Goal: Communication & Community: Answer question/provide support

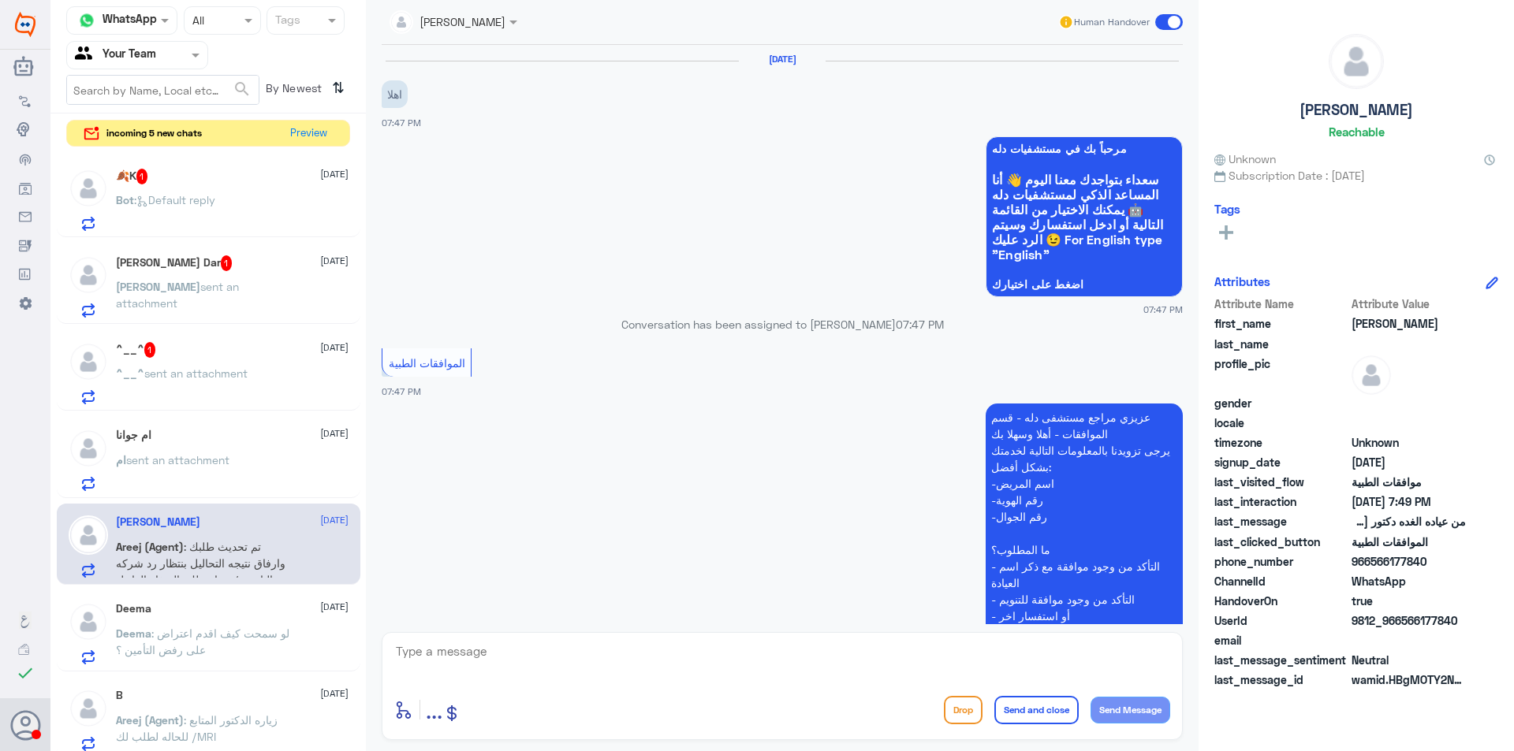
scroll to position [463, 0]
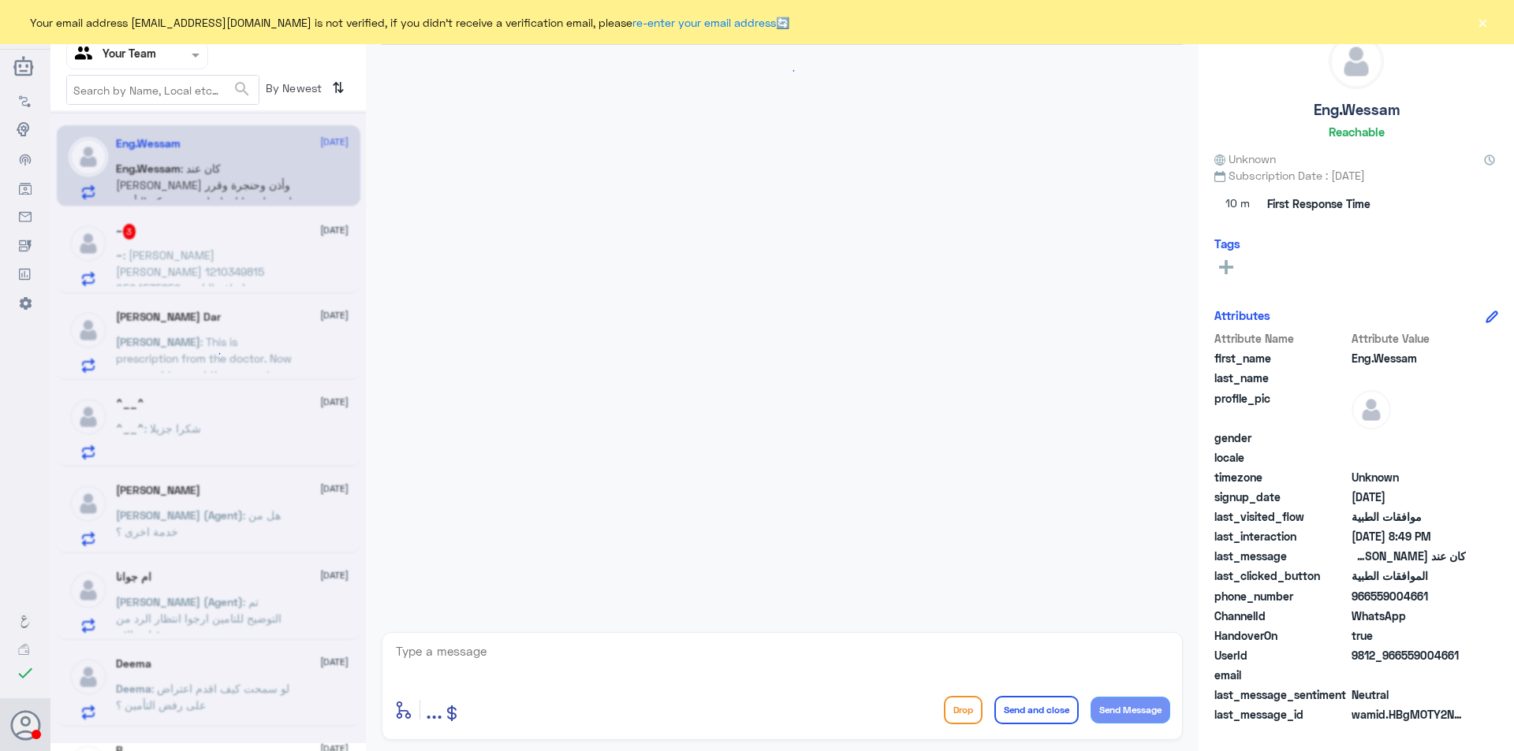
scroll to position [1839, 0]
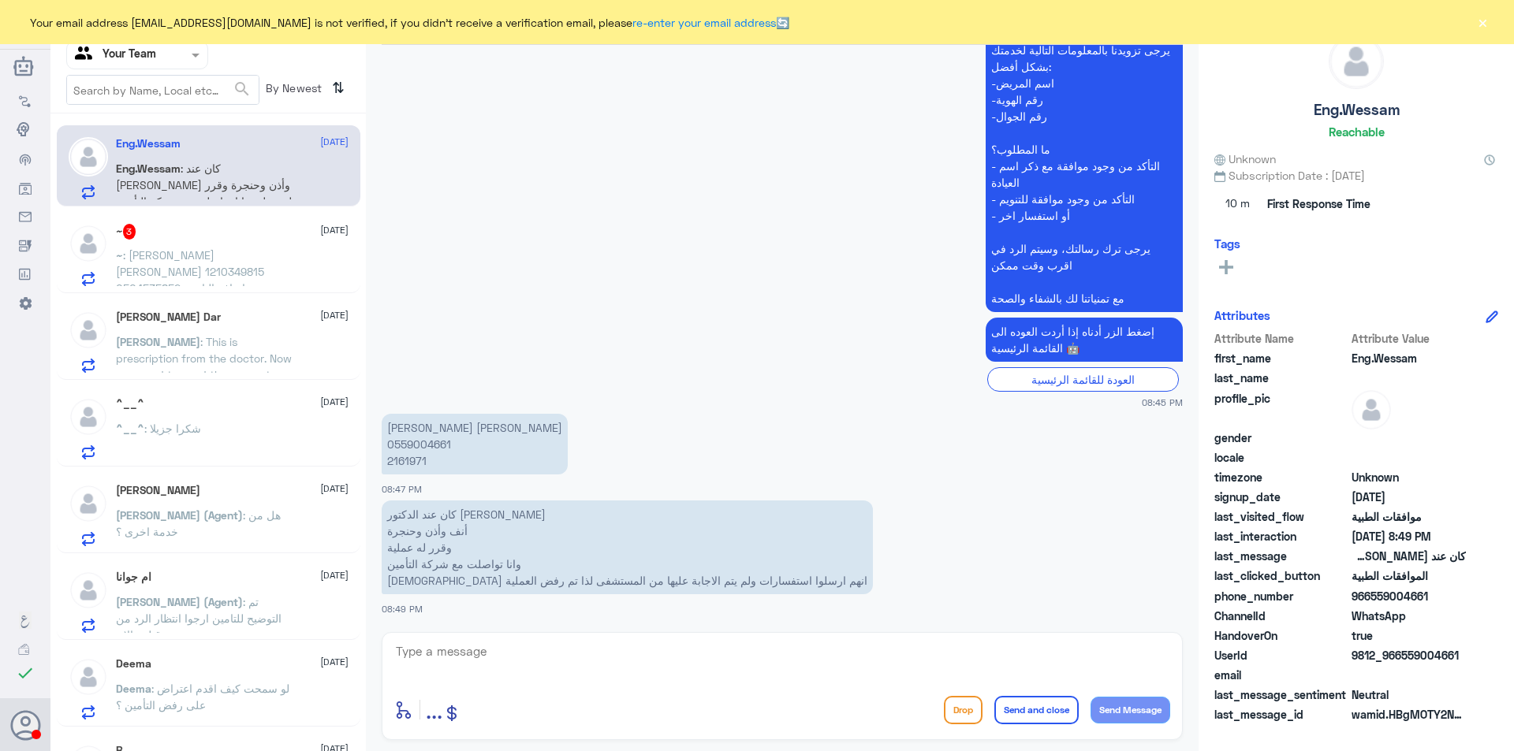
click at [176, 63] on div at bounding box center [137, 55] width 140 height 18
click at [162, 161] on div "Your Inbox" at bounding box center [137, 161] width 142 height 36
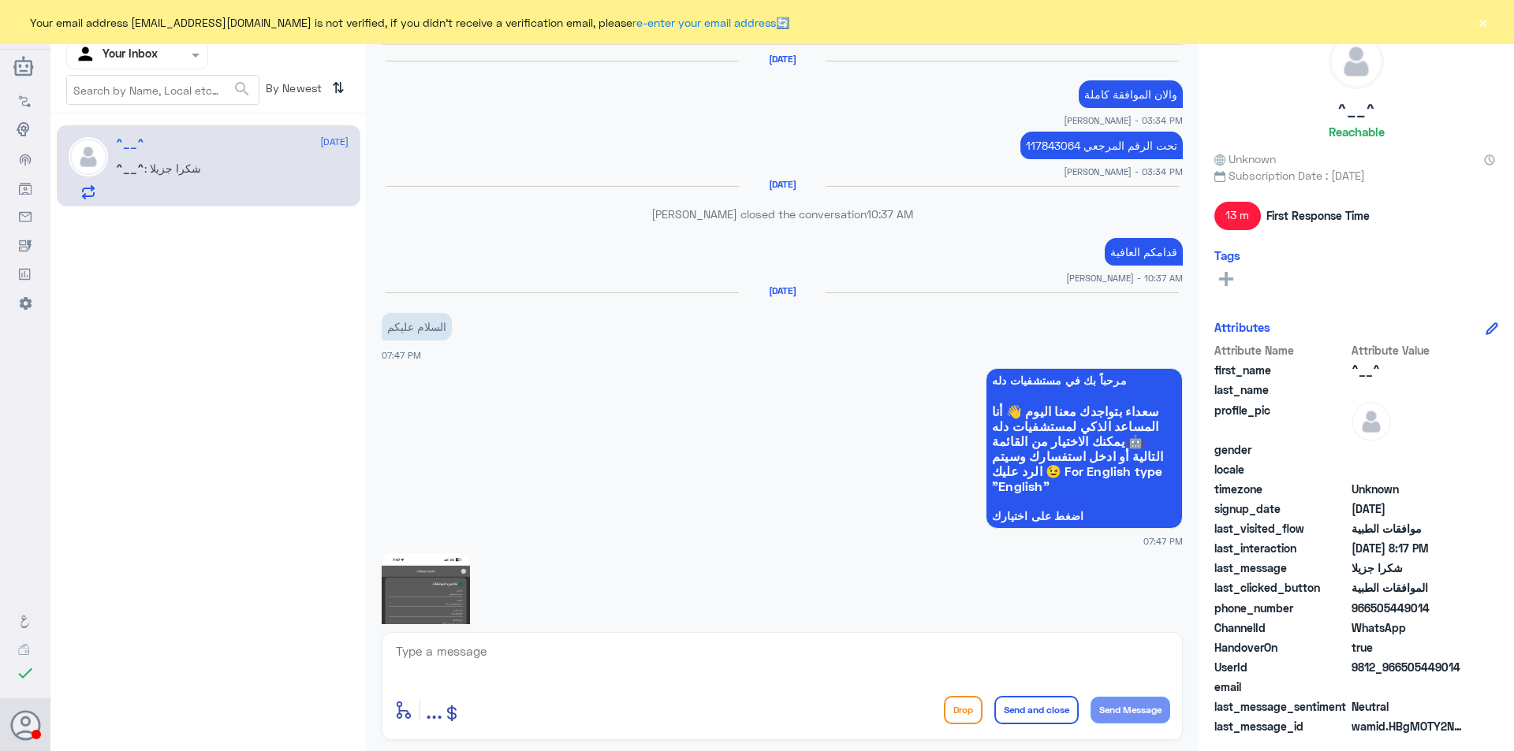
scroll to position [1453, 0]
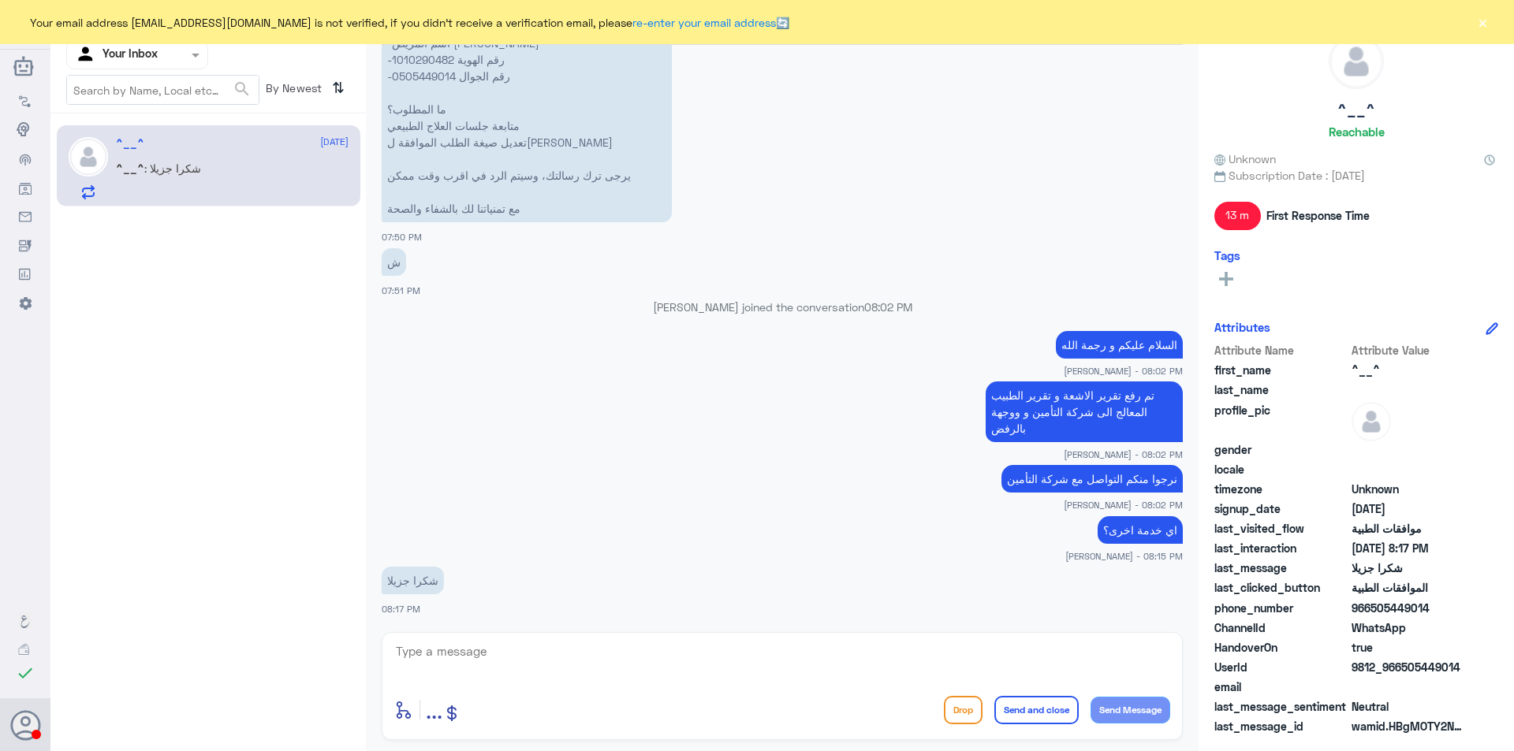
click at [938, 659] on textarea at bounding box center [782, 660] width 776 height 39
type textarea "r"
type textarea "قدامكم العافيه"
click at [1010, 710] on button "Send and close" at bounding box center [1036, 710] width 84 height 28
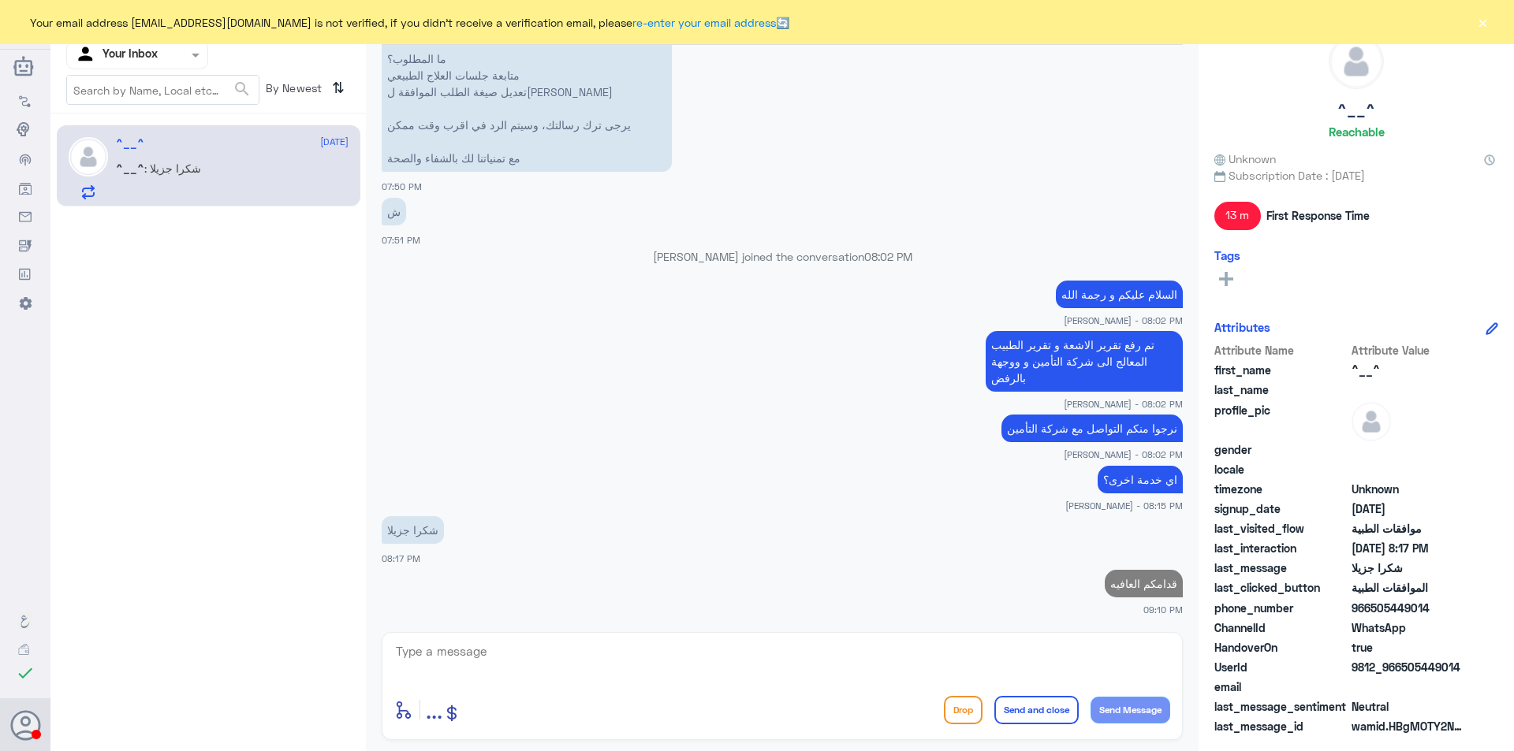
click at [994, 696] on button "Send and close" at bounding box center [1036, 710] width 84 height 28
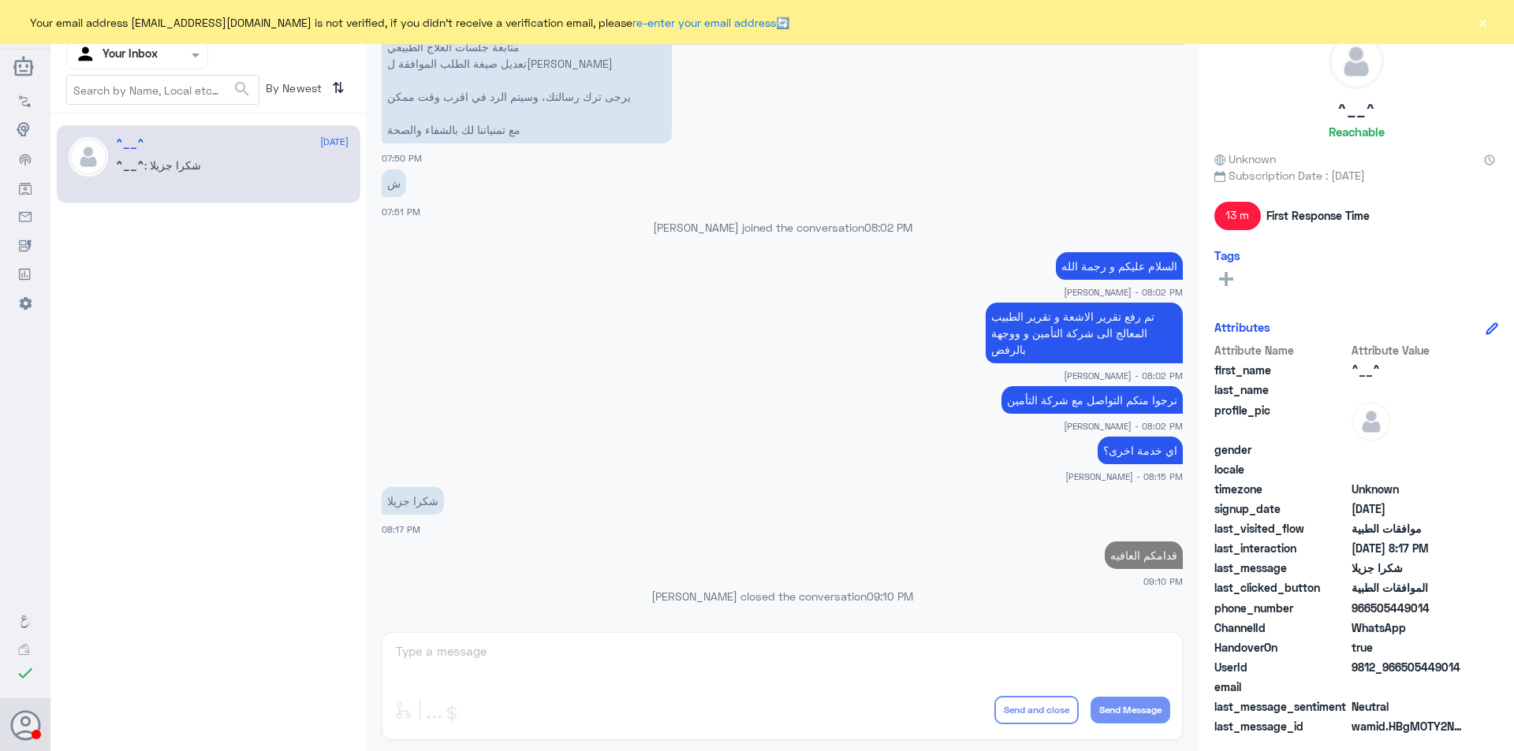
click at [1482, 22] on button "×" at bounding box center [1483, 22] width 16 height 16
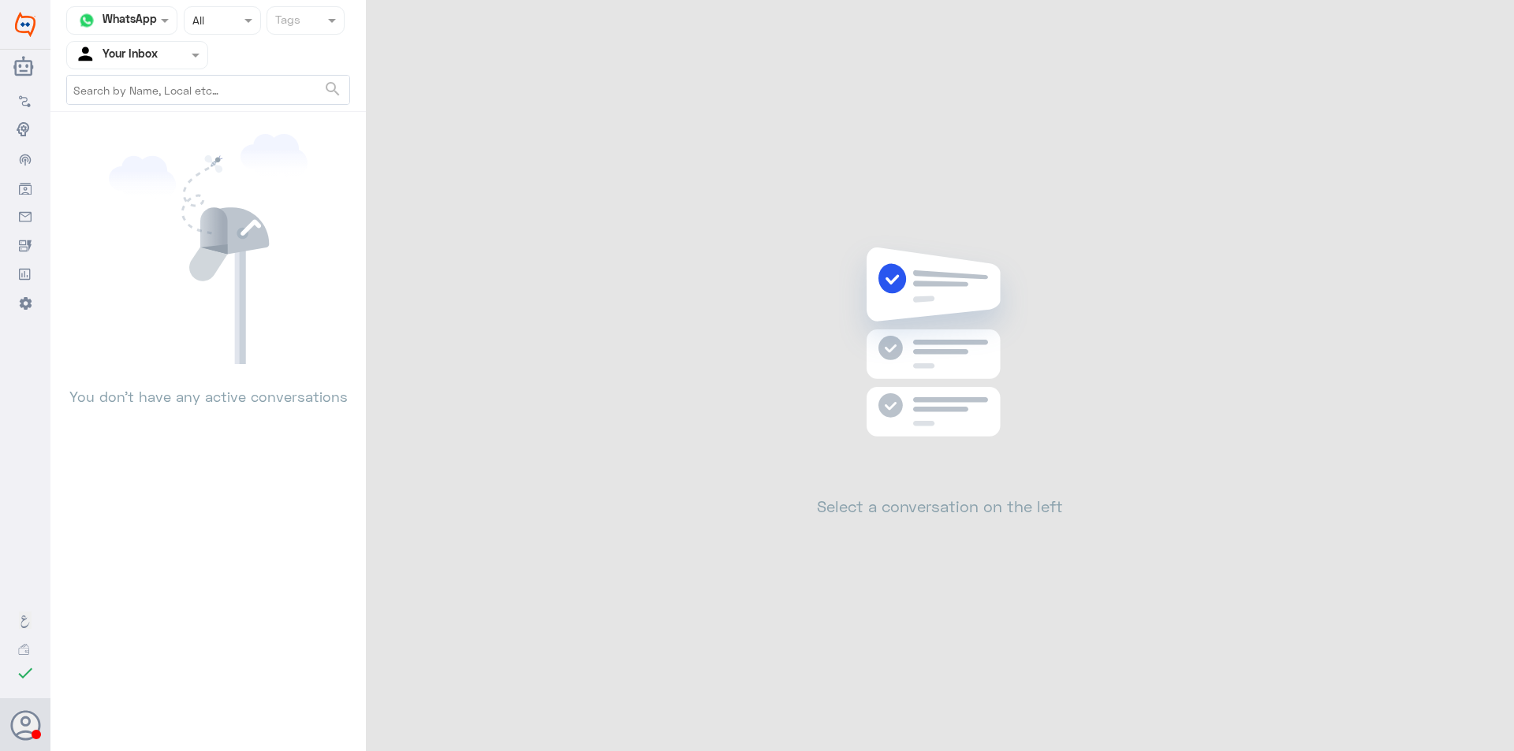
click at [183, 60] on div at bounding box center [137, 55] width 140 height 18
click at [159, 161] on div "Your Team" at bounding box center [137, 177] width 142 height 36
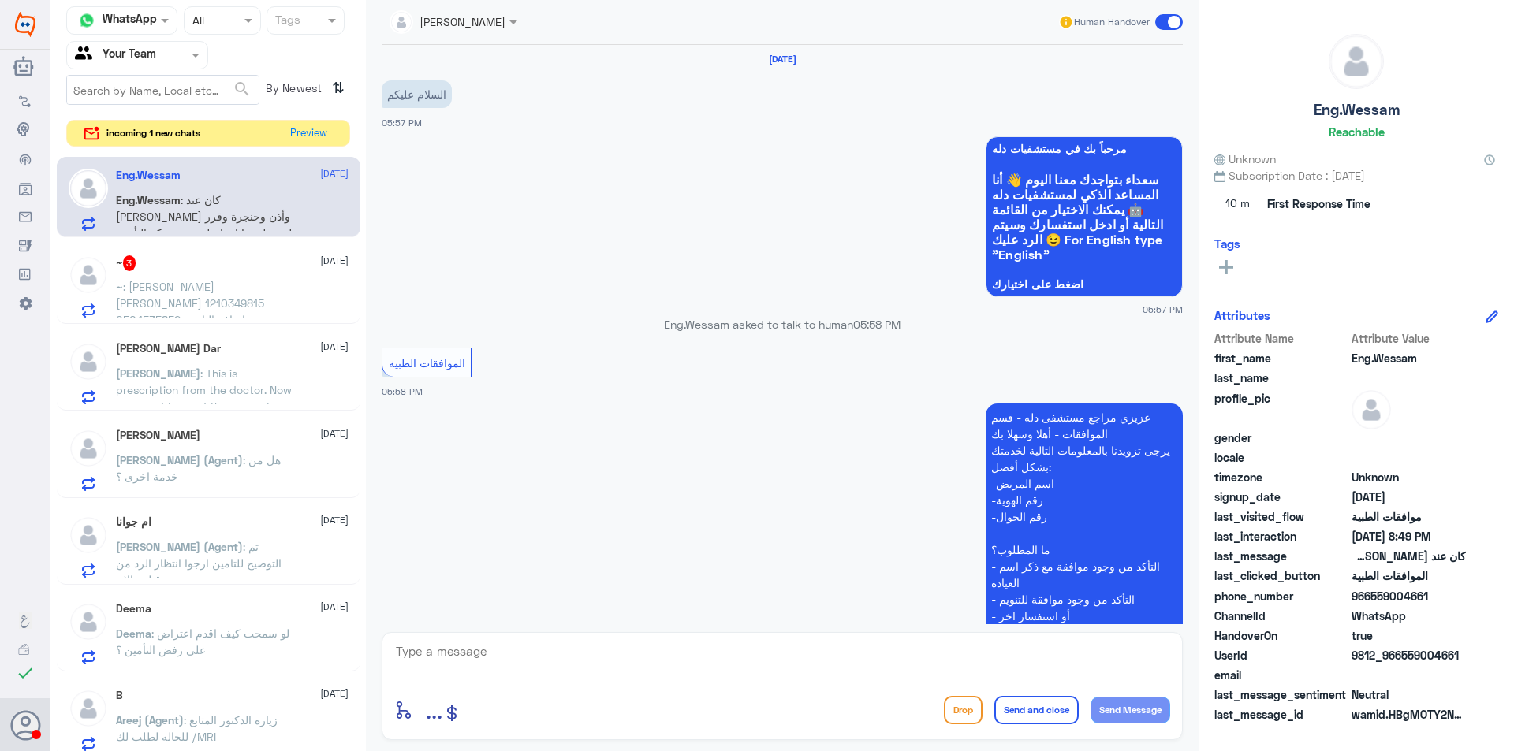
scroll to position [1839, 0]
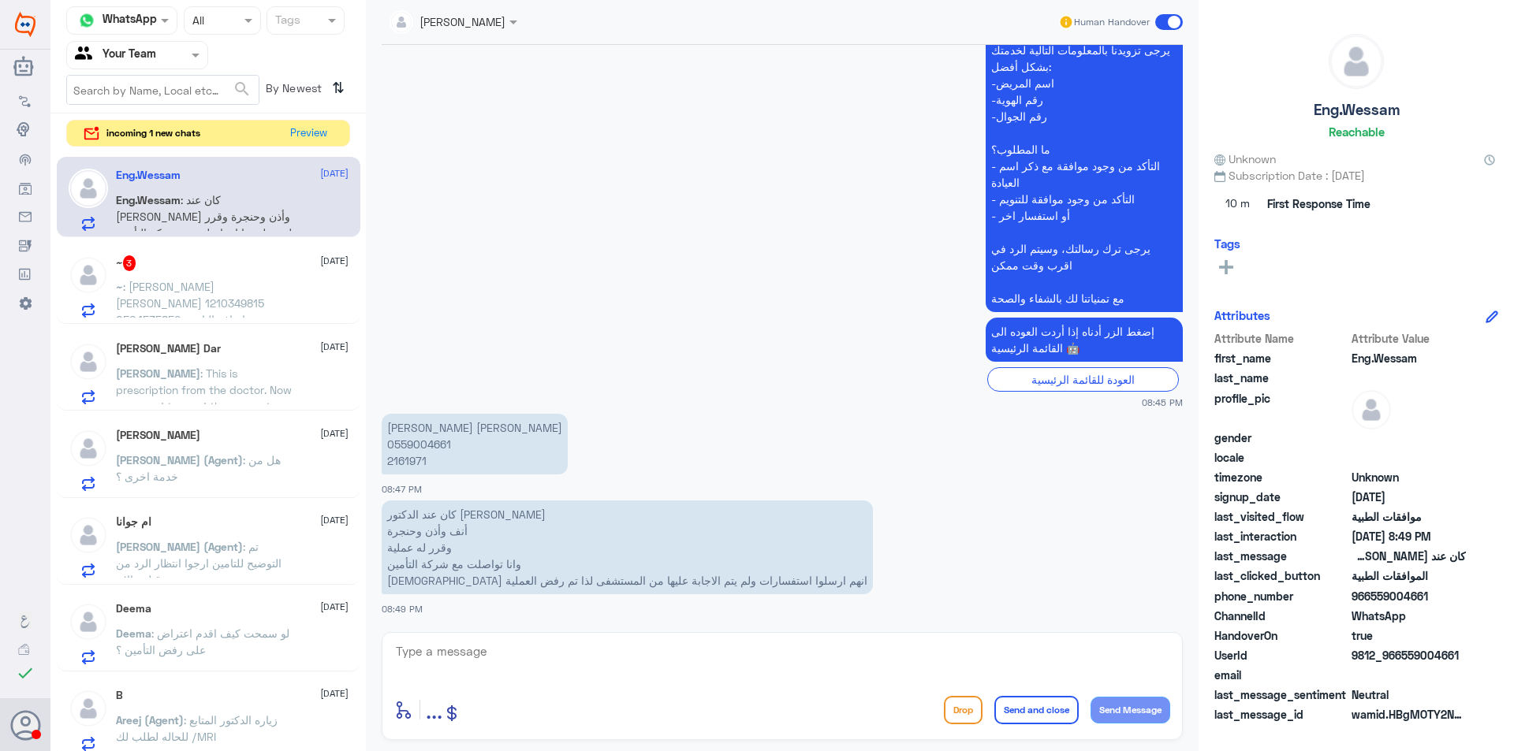
click at [417, 460] on p "شريف عمادالدين عبدالباقي عبداللطيف عبدون 0559004661 2161971" at bounding box center [475, 444] width 186 height 61
copy p "2161971"
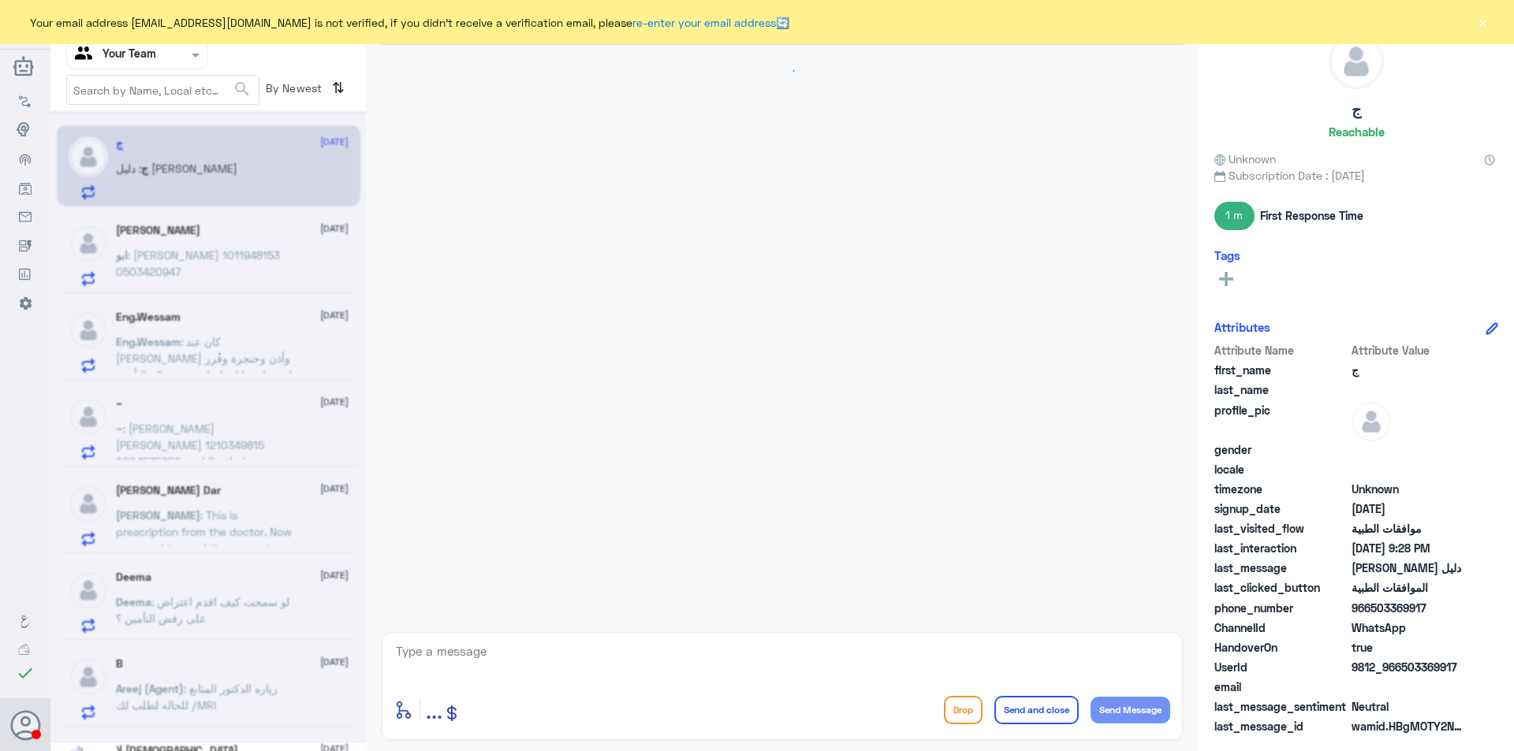
scroll to position [485, 0]
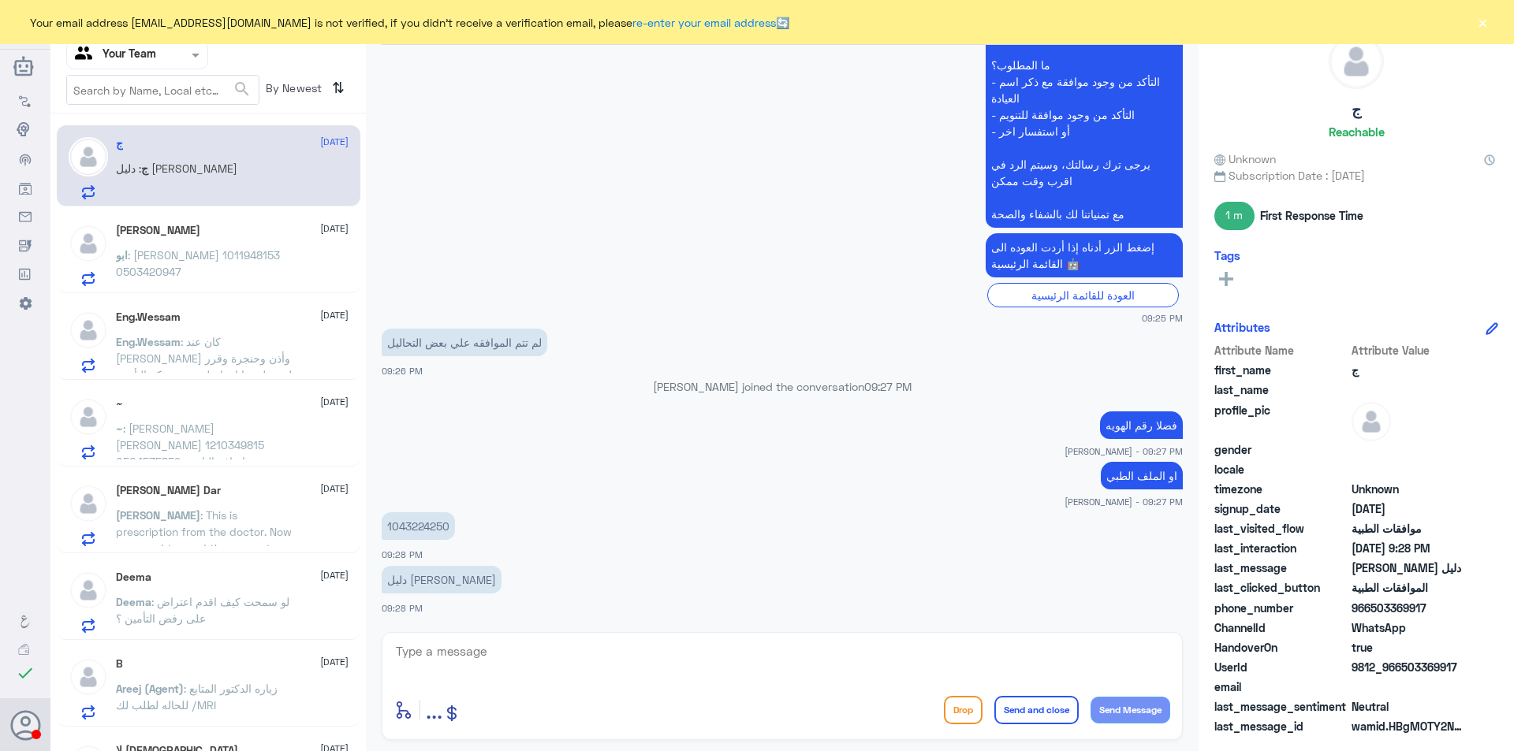
click at [190, 262] on span ": لولوه ابراهيم المساعد 1011948153 0503420947" at bounding box center [198, 263] width 164 height 30
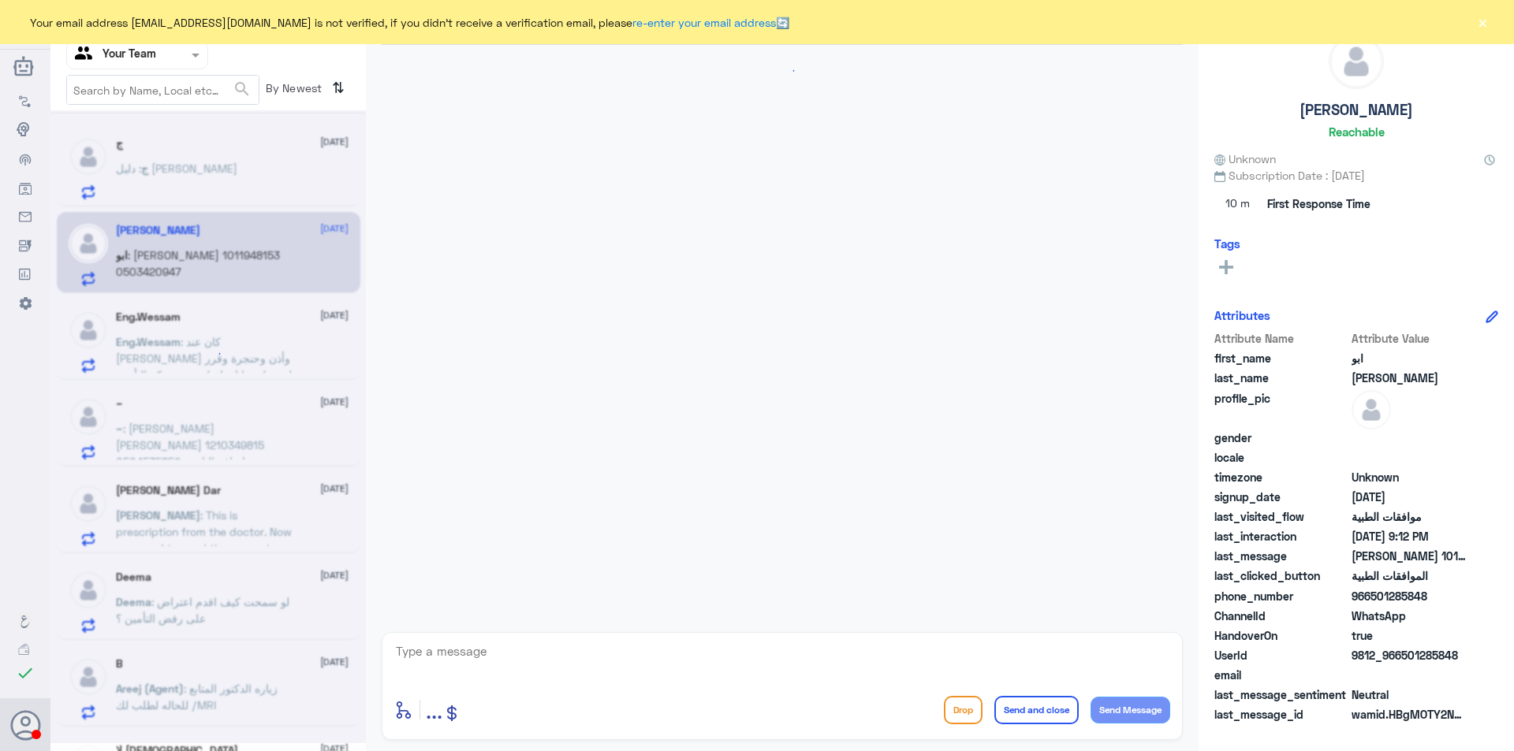
scroll to position [280, 0]
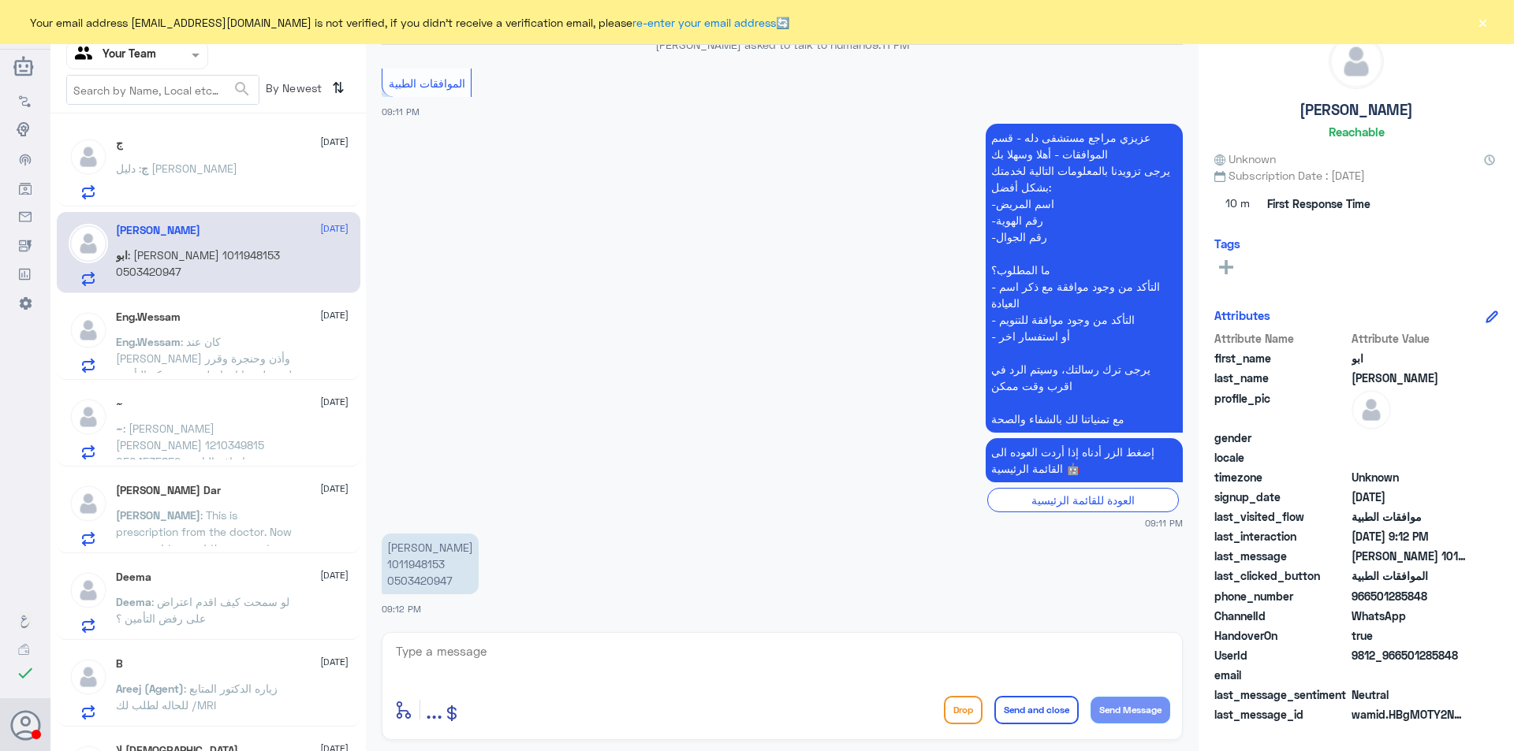
click at [440, 560] on p "لولوه ابراهيم المساعد 1011948153 0503420947" at bounding box center [430, 564] width 97 height 61
copy p "1011948153"
click at [535, 654] on textarea at bounding box center [782, 660] width 776 height 39
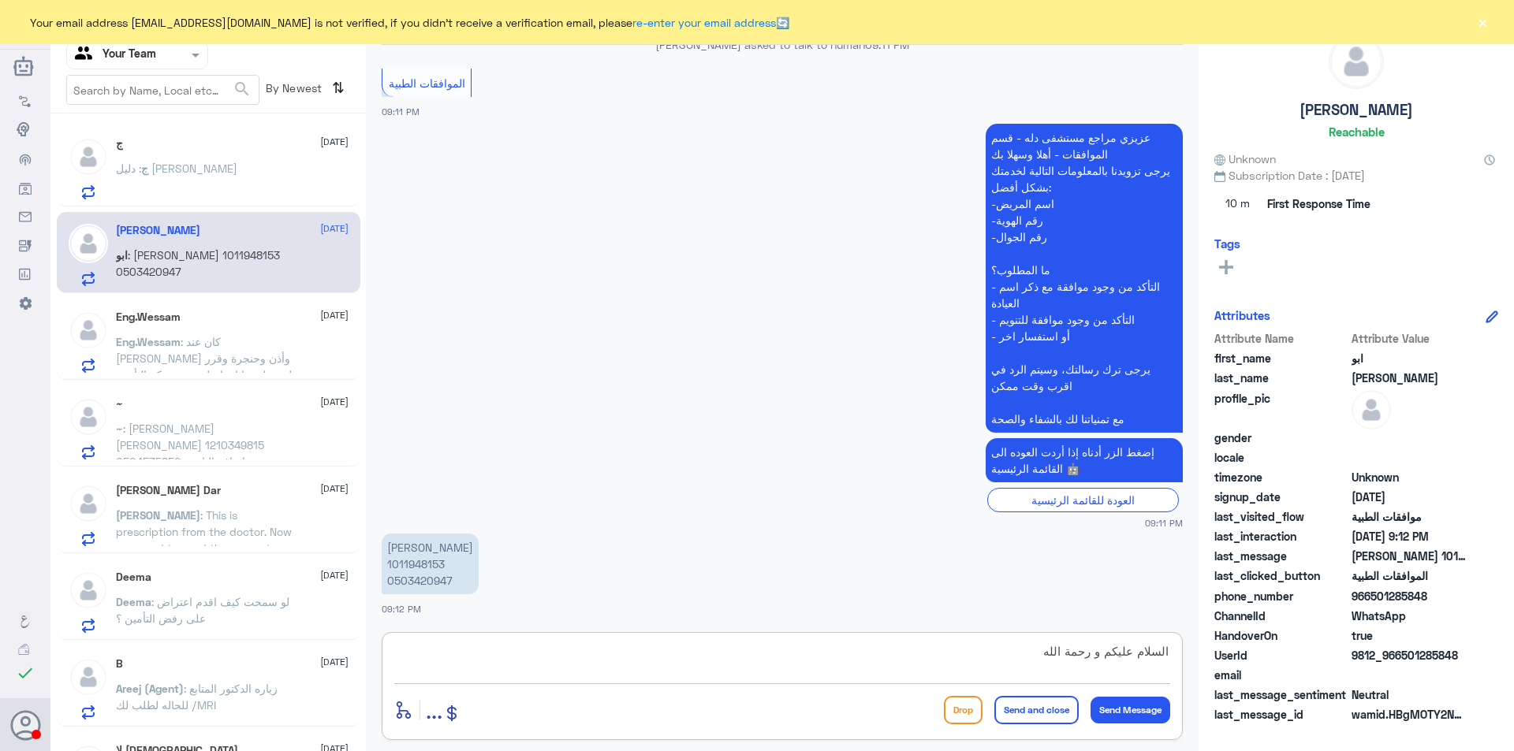
type textarea "السلام عليكم و رحمة الله"
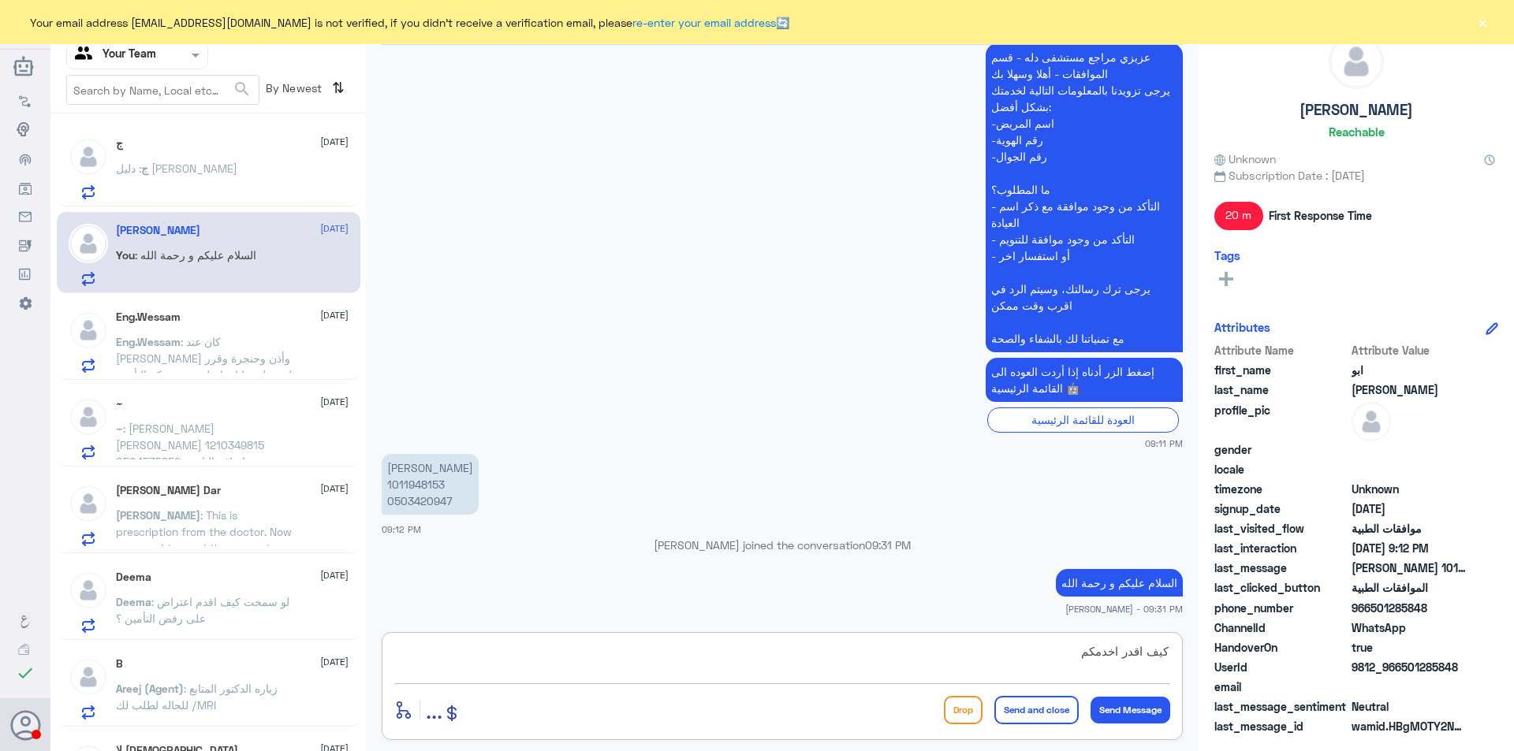
type textarea "كيف اقدر اخدمكم؟"
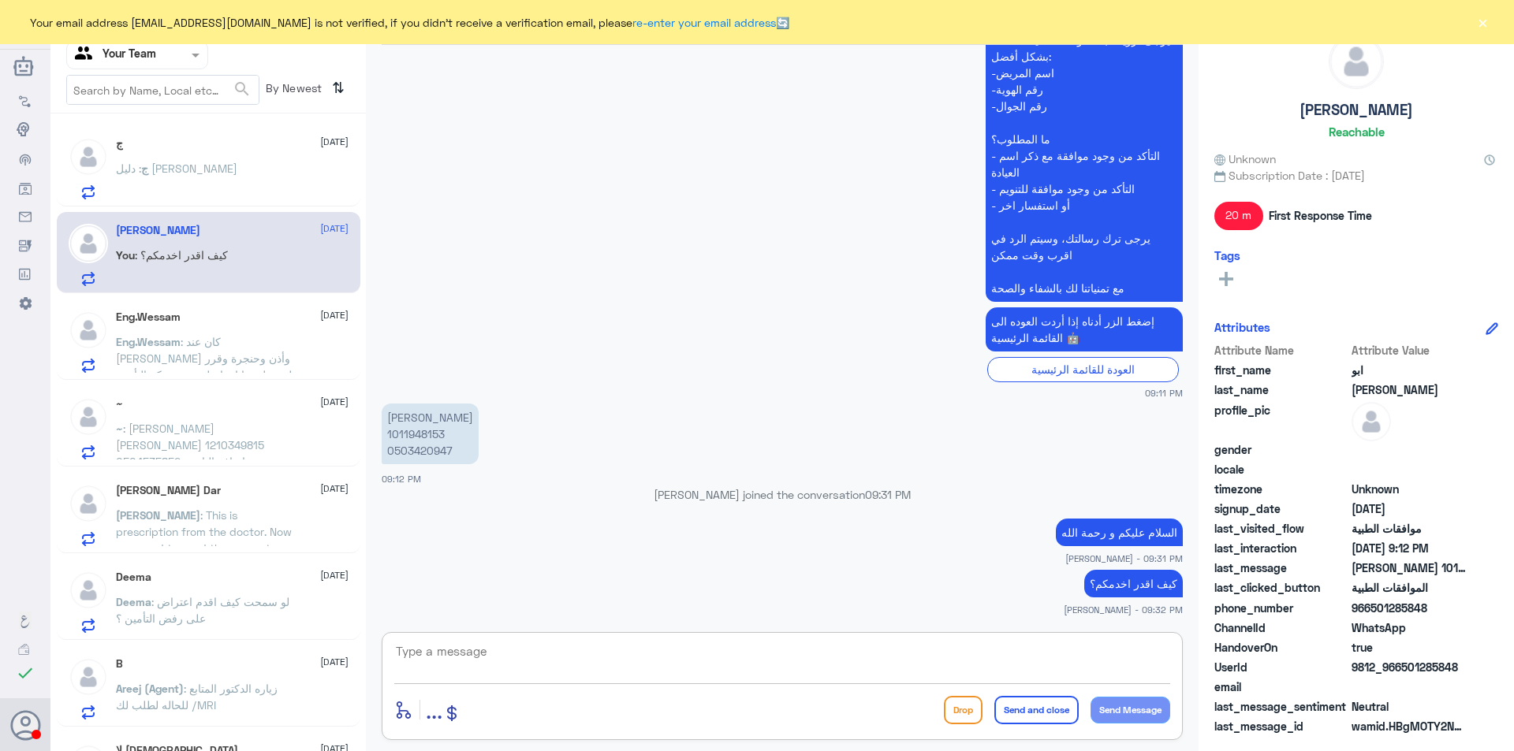
click at [166, 345] on span "Eng.Wessam" at bounding box center [148, 341] width 65 height 13
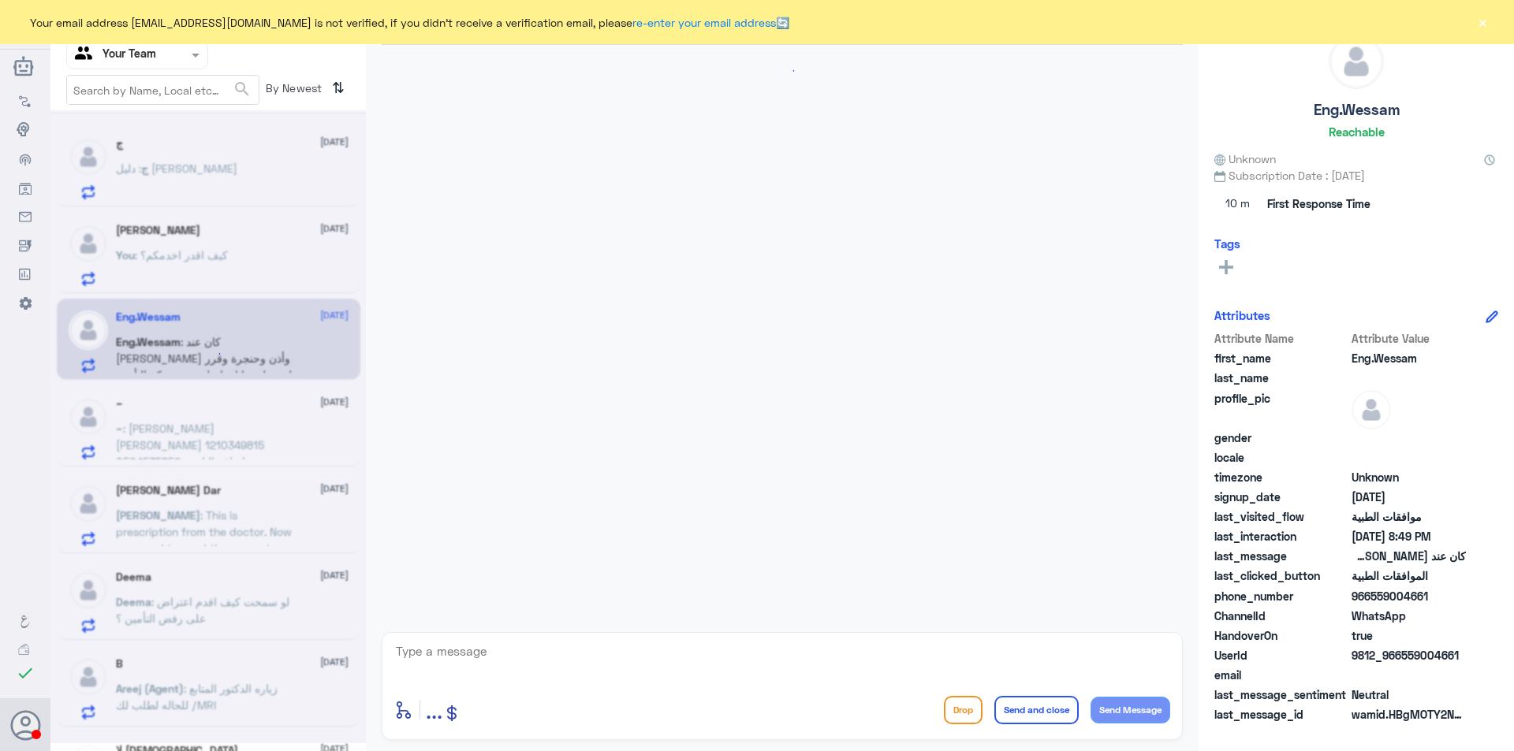
scroll to position [1839, 0]
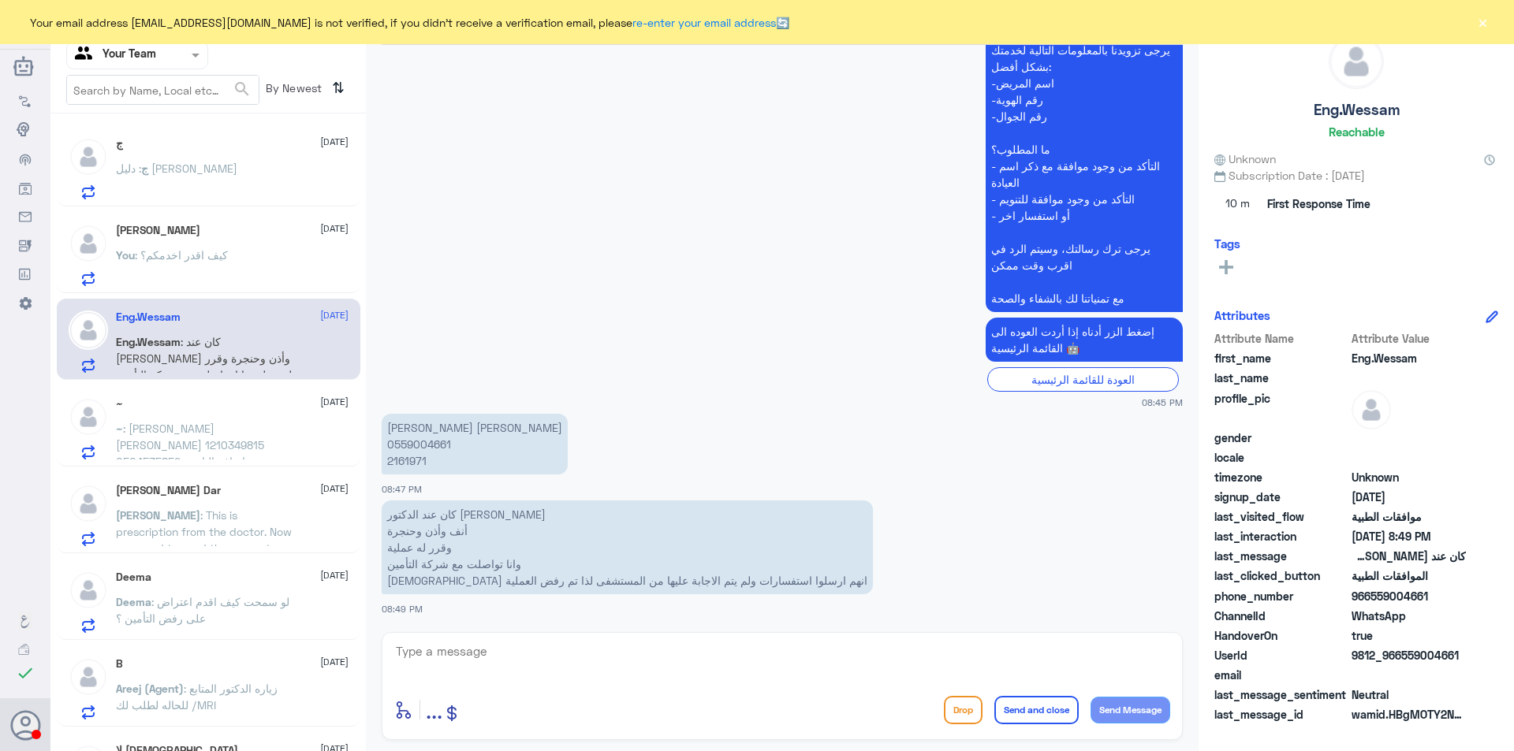
click at [176, 419] on div "~ 25 August ~ : خالد فضل فلاح الشمري 1210349815 0504535852 اضافه التامين" at bounding box center [232, 428] width 233 height 62
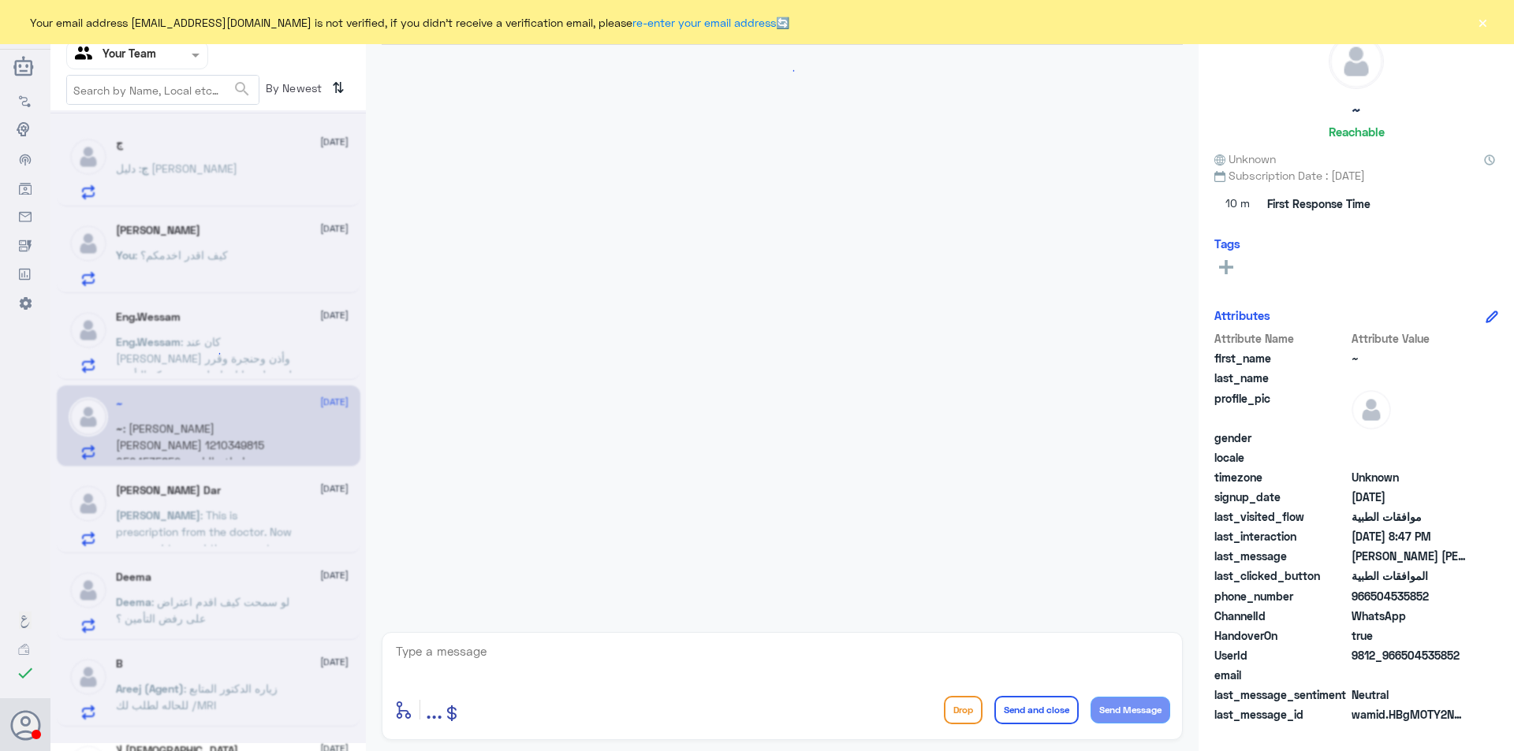
scroll to position [296, 0]
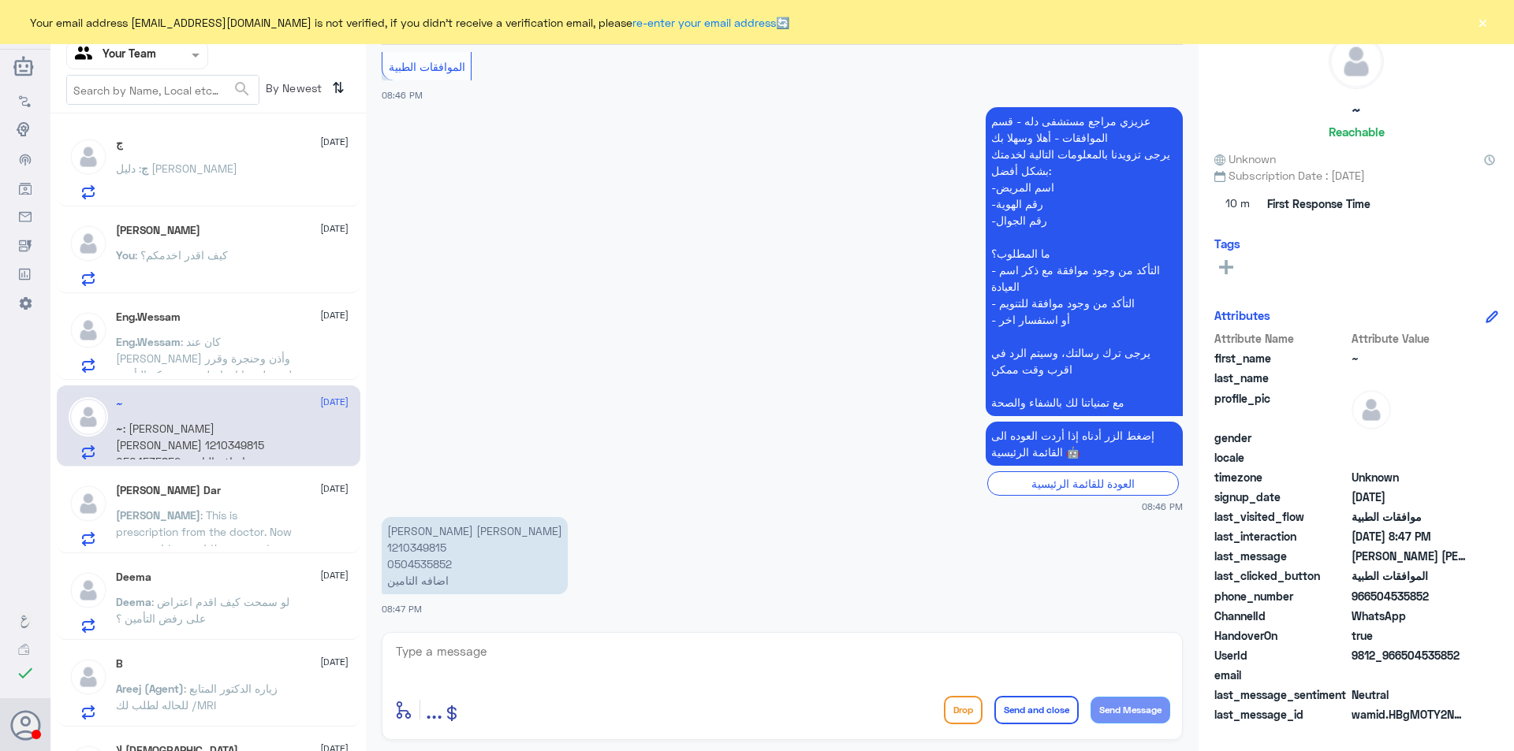
click at [423, 551] on p "خالد فضل فلاح الشمري 1210349815 0504535852 اضافه التامين" at bounding box center [475, 555] width 186 height 77
copy p "1210349815"
click at [158, 64] on div "Agent Filter Your Team" at bounding box center [127, 55] width 121 height 24
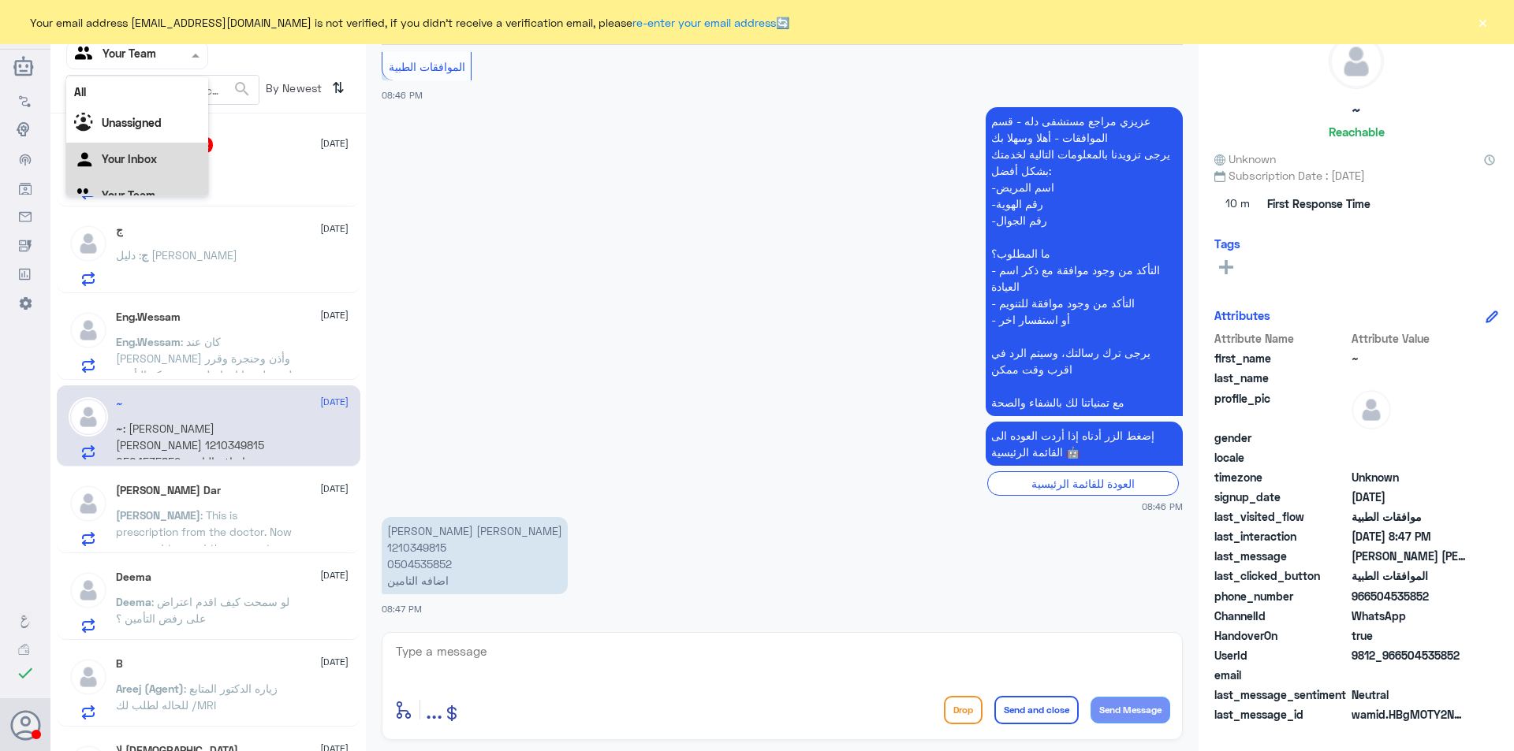
click at [159, 158] on div "Your Inbox" at bounding box center [137, 161] width 142 height 36
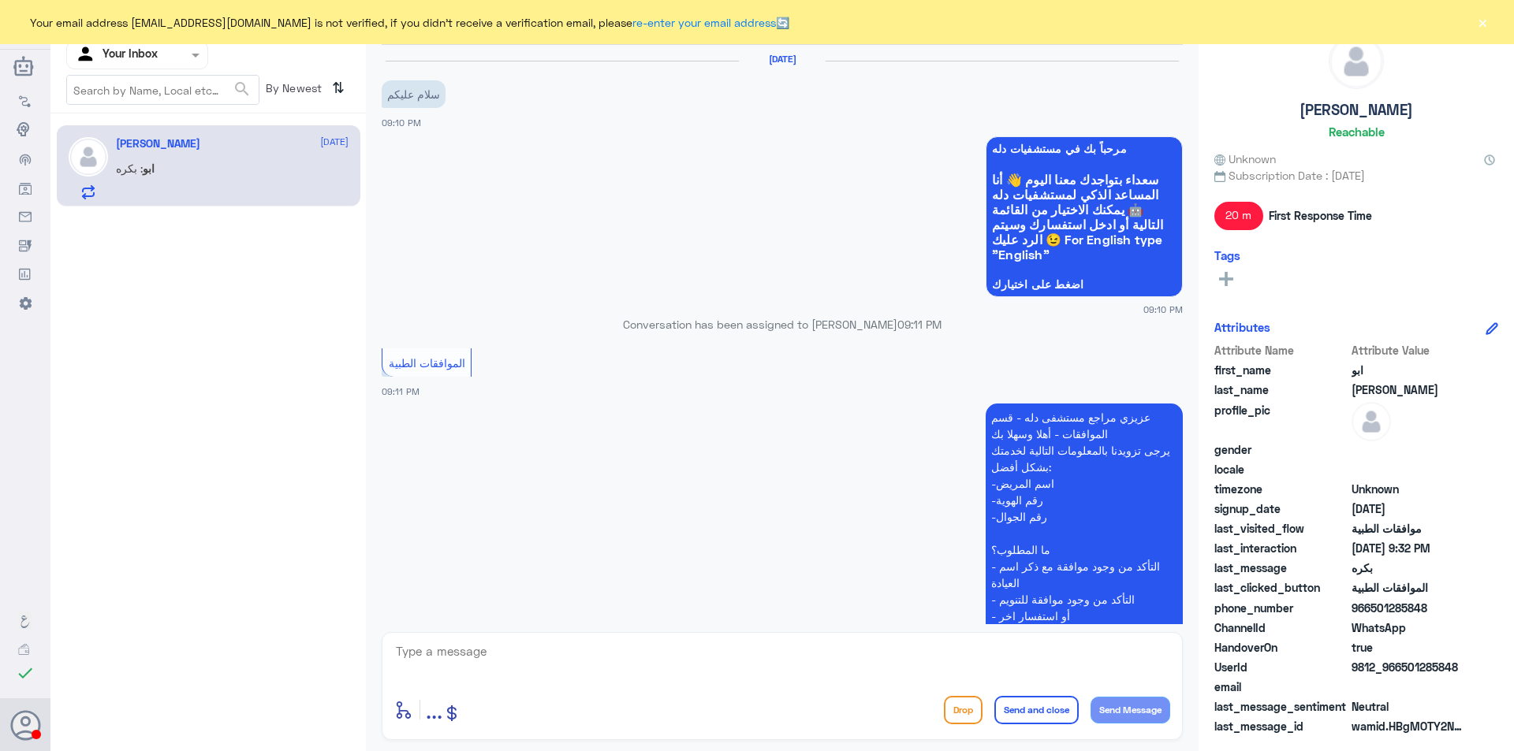
scroll to position [518, 0]
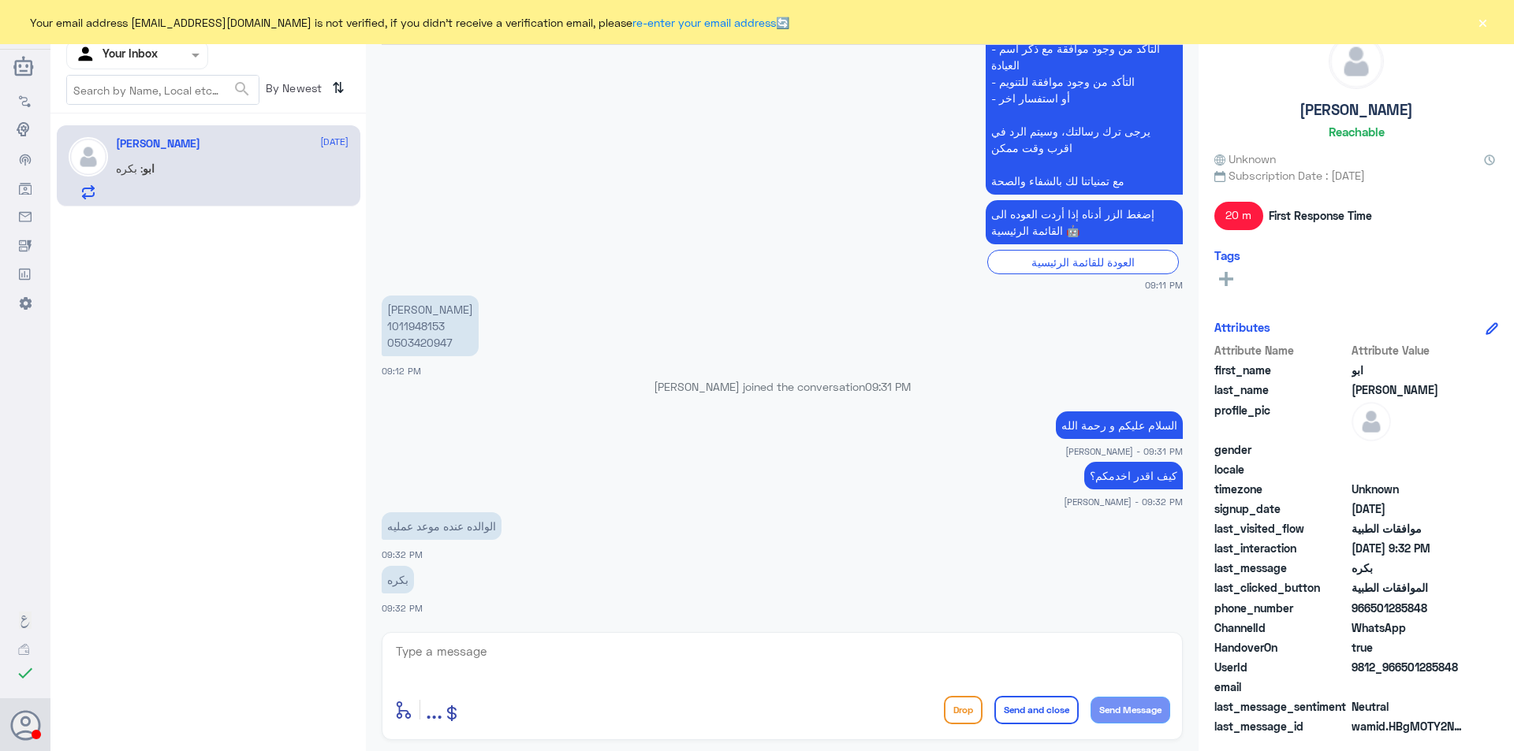
click at [512, 651] on textarea at bounding box center [782, 660] width 776 height 39
click at [414, 326] on p "لولوه ابراهيم المساعد 1011948153 0503420947" at bounding box center [430, 326] width 97 height 61
copy p "1011948153"
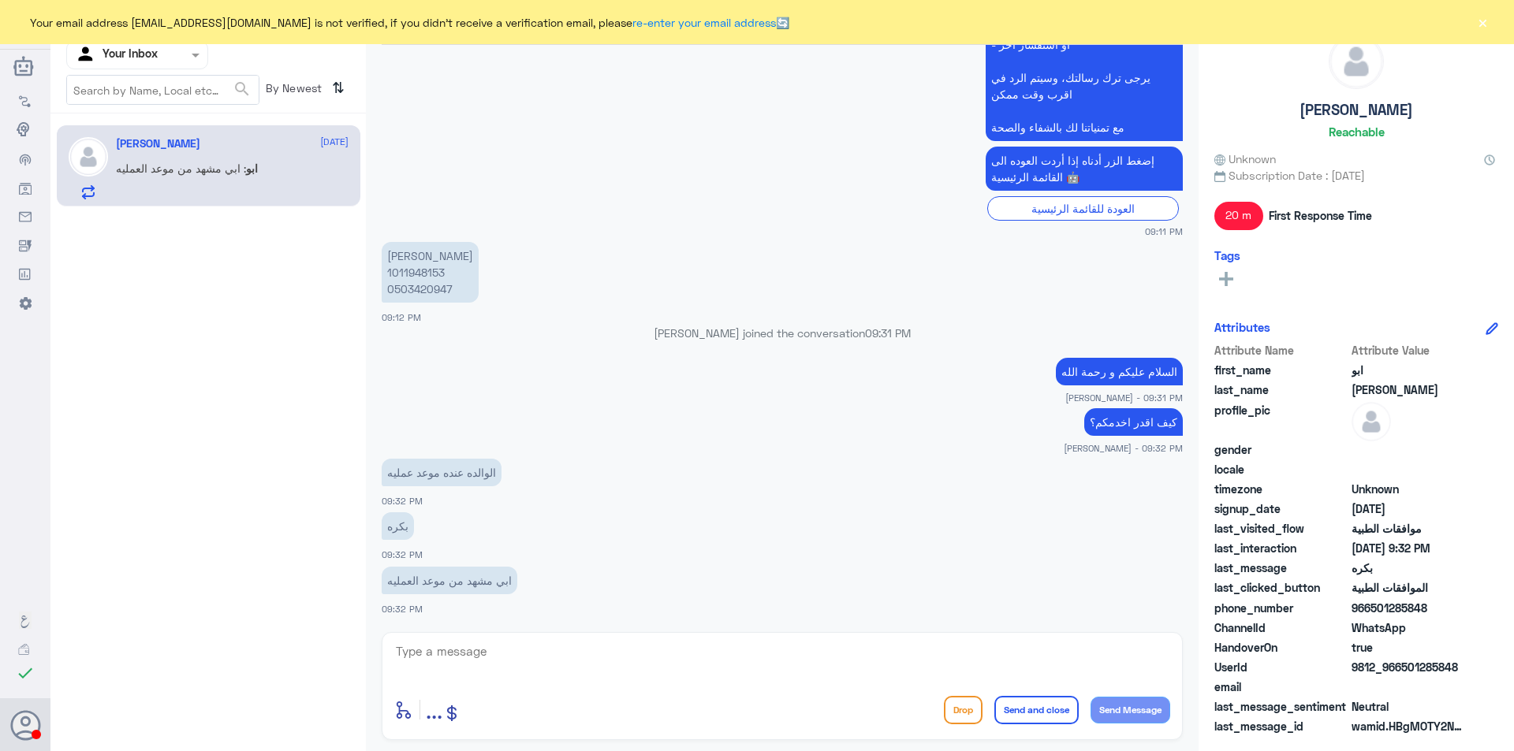
click at [546, 651] on textarea at bounding box center [782, 660] width 776 height 39
type textarea "استاذي المشهد تقدر تاخذه من قسم المواعيد او من قسم التقارير"
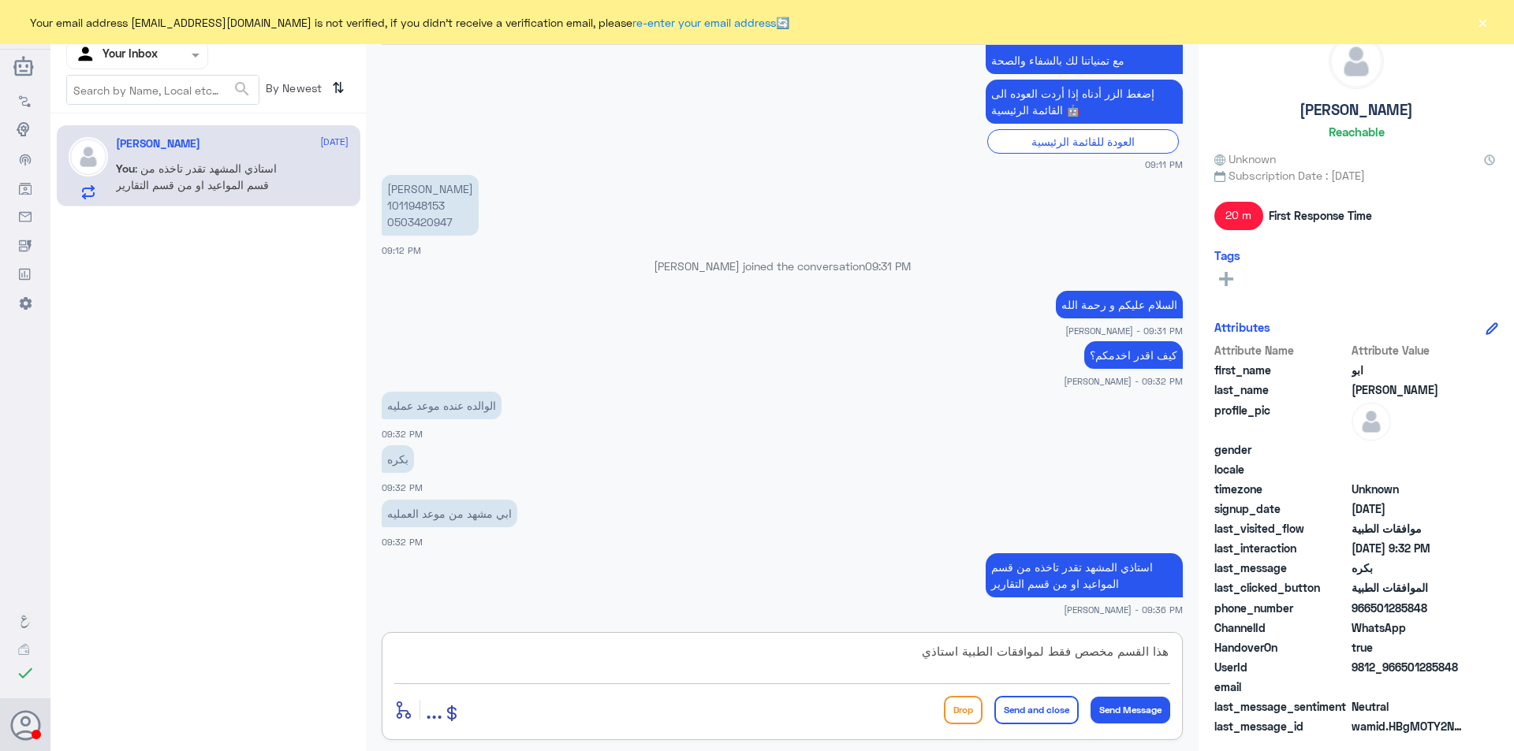
type textarea "هذا القسم مخصص فقط لموافقات الطبية استاذي"
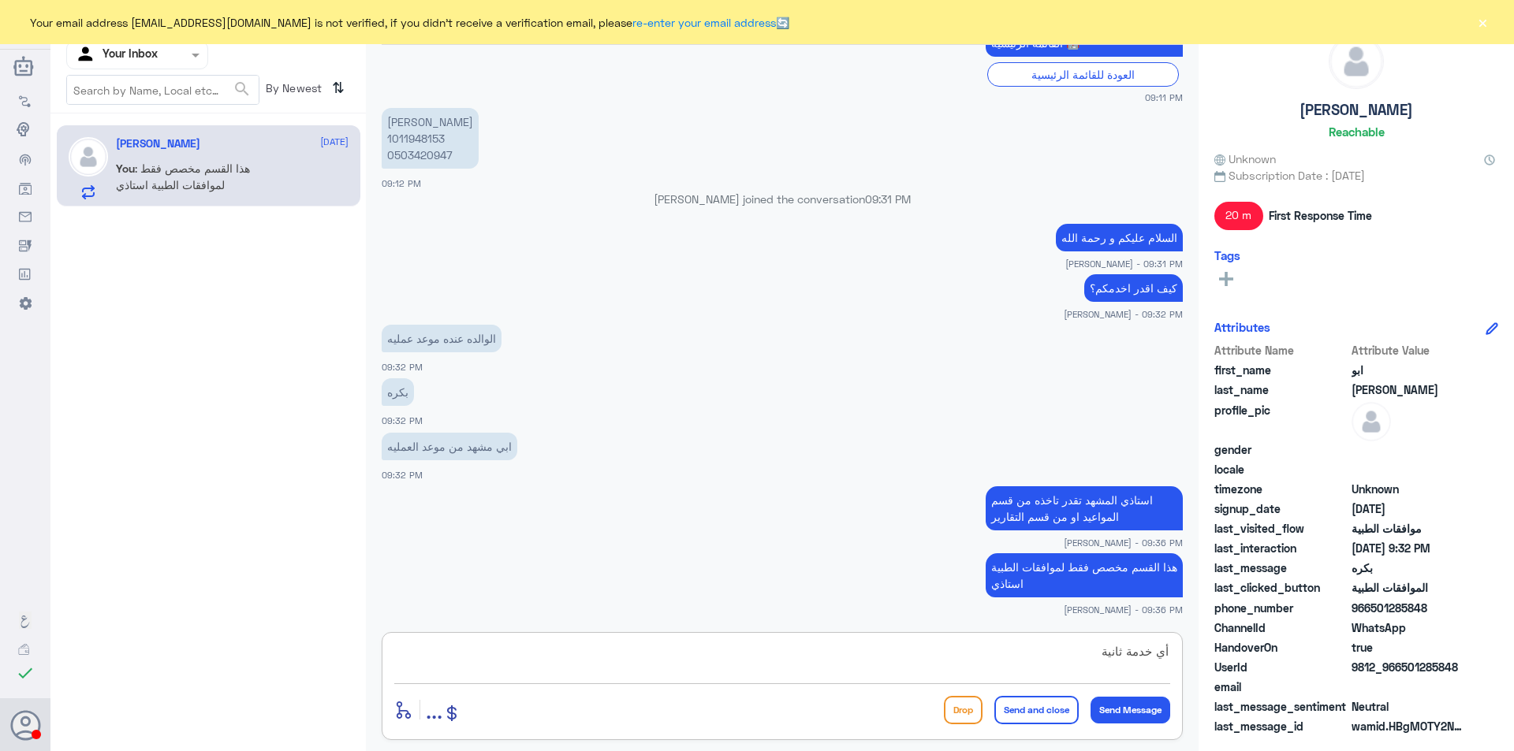
type textarea "أي خدمة ثانية؟"
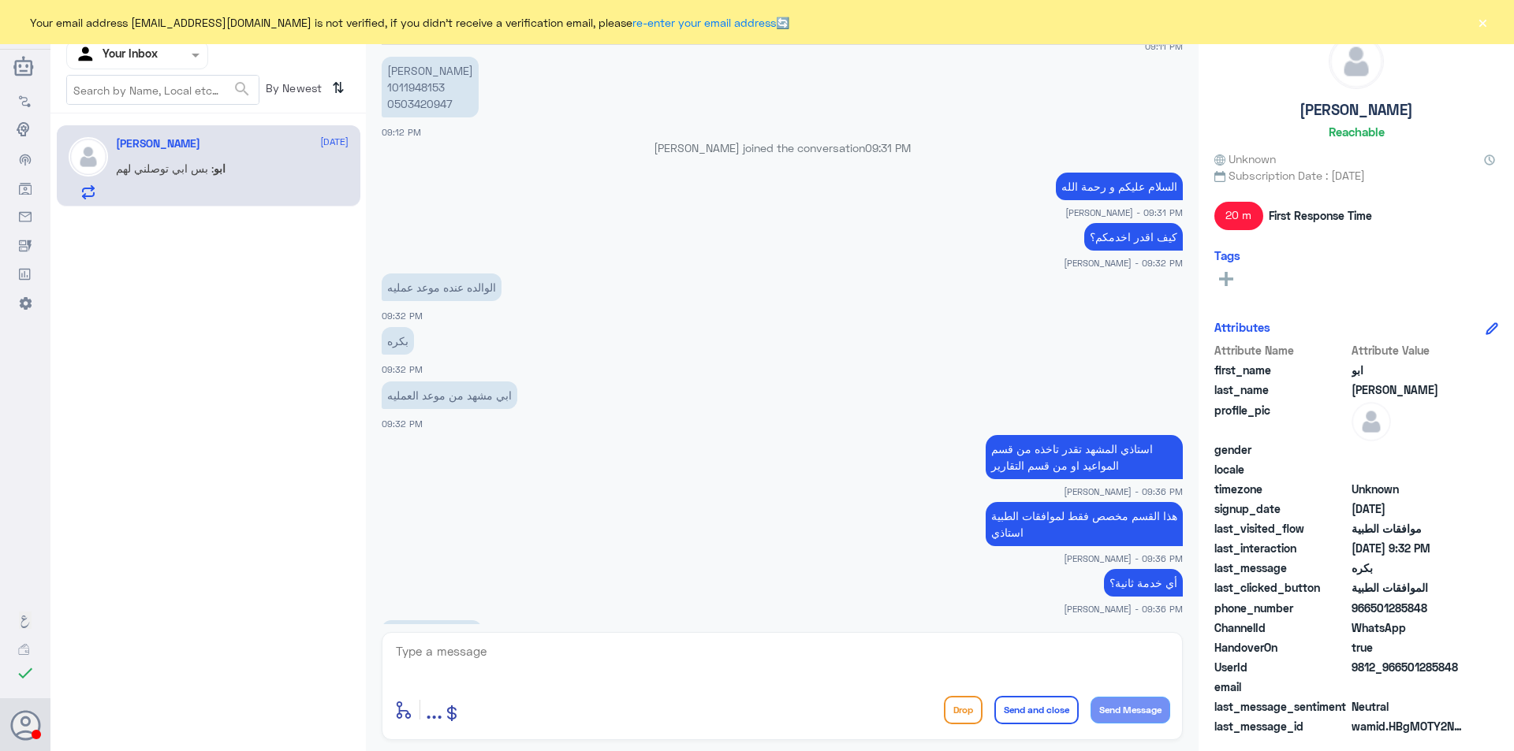
scroll to position [972, 0]
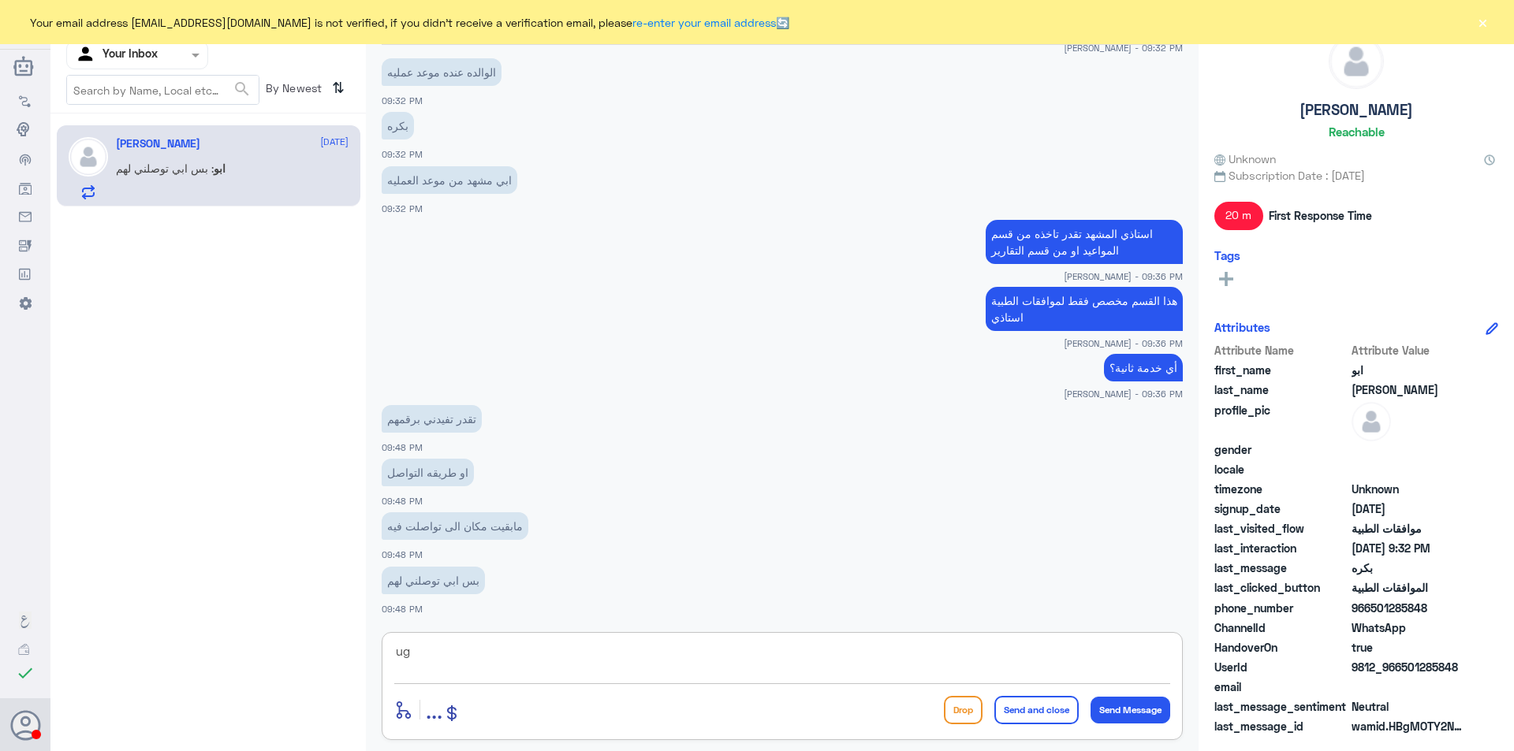
type textarea "u"
type textarea "على نفس هذا الرقم تتصل و تختار تحويله التقارير او المواعيد"
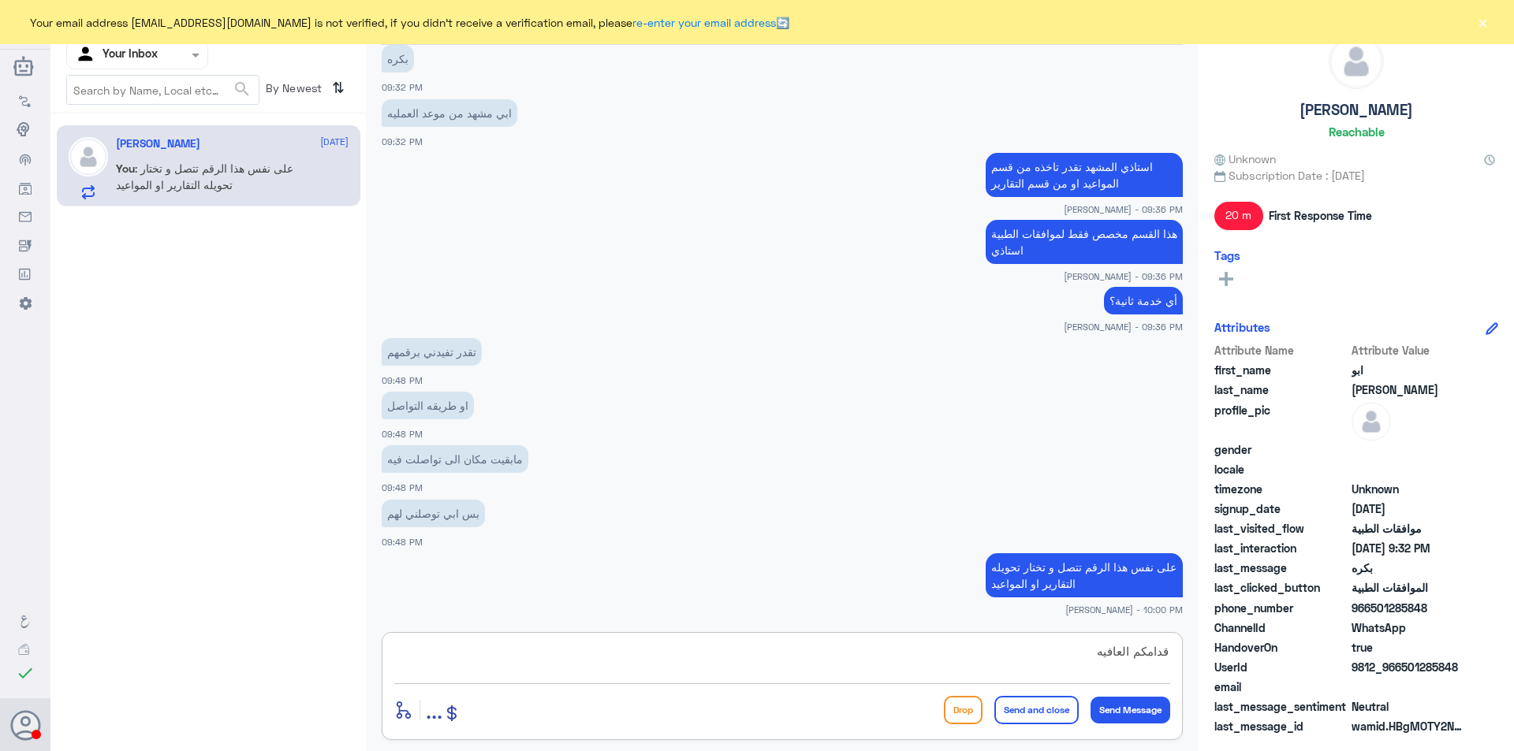
type textarea "قدامكم العافيه"
click at [1048, 708] on button "Send and close" at bounding box center [1036, 710] width 84 height 28
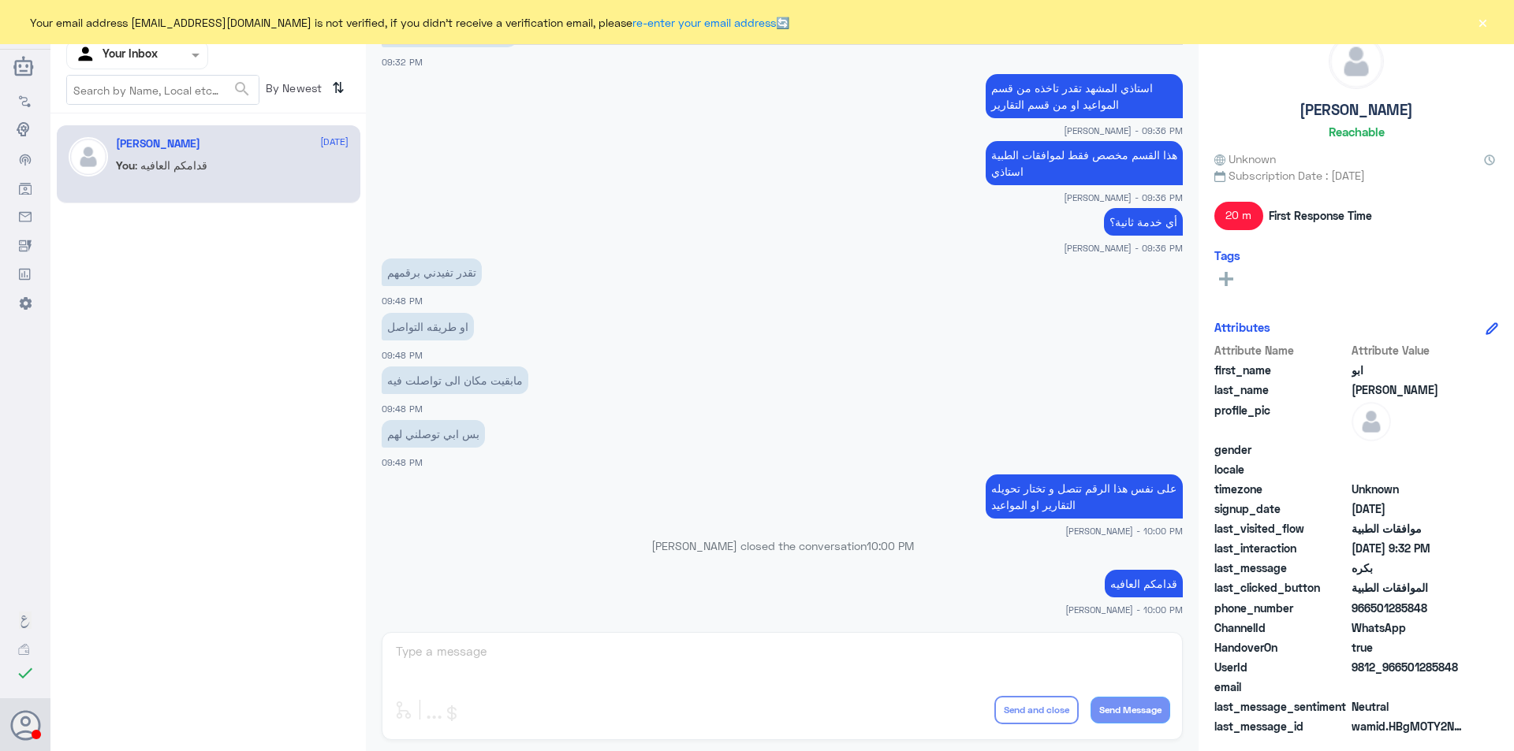
click at [188, 55] on span at bounding box center [198, 55] width 20 height 17
click at [161, 166] on div "Your Team" at bounding box center [137, 177] width 142 height 36
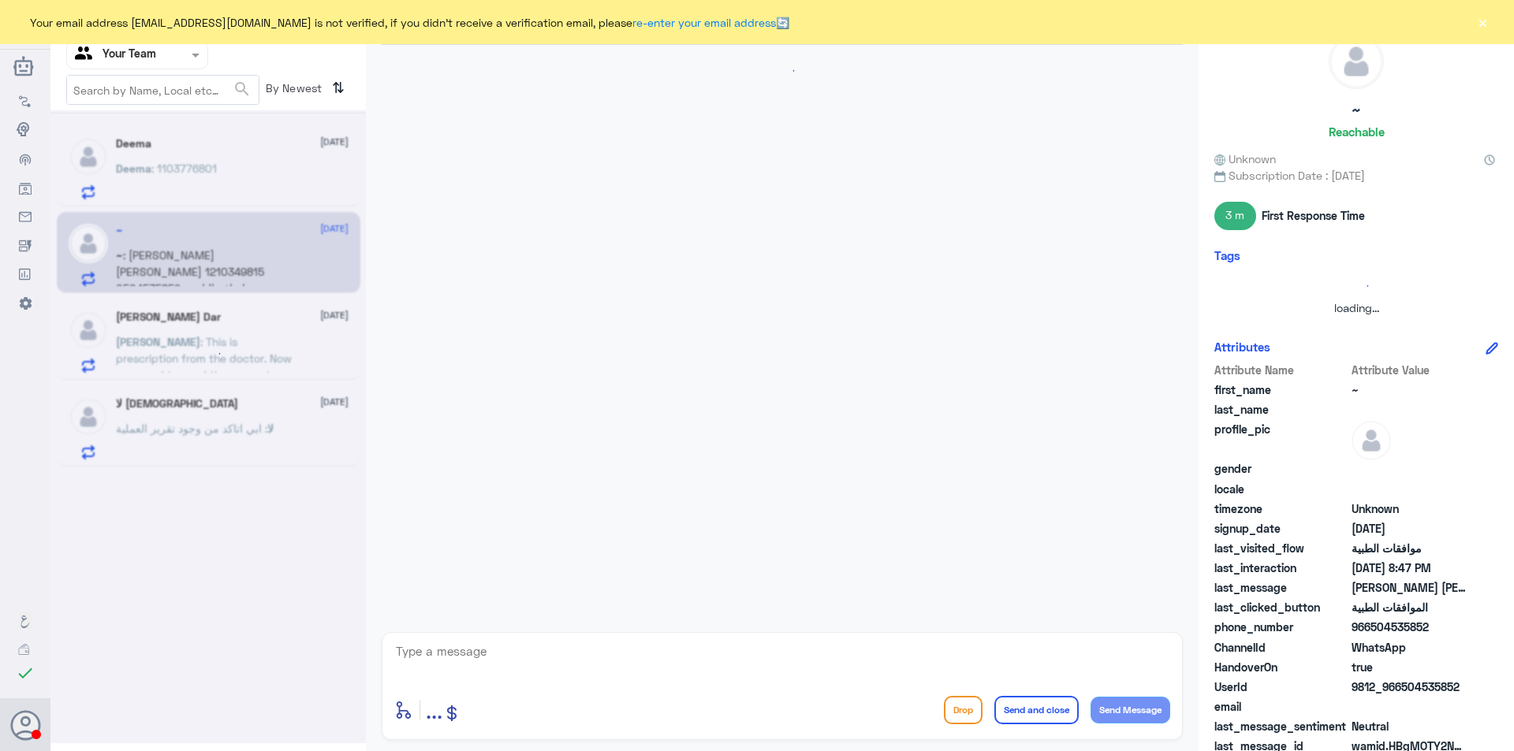
scroll to position [669, 0]
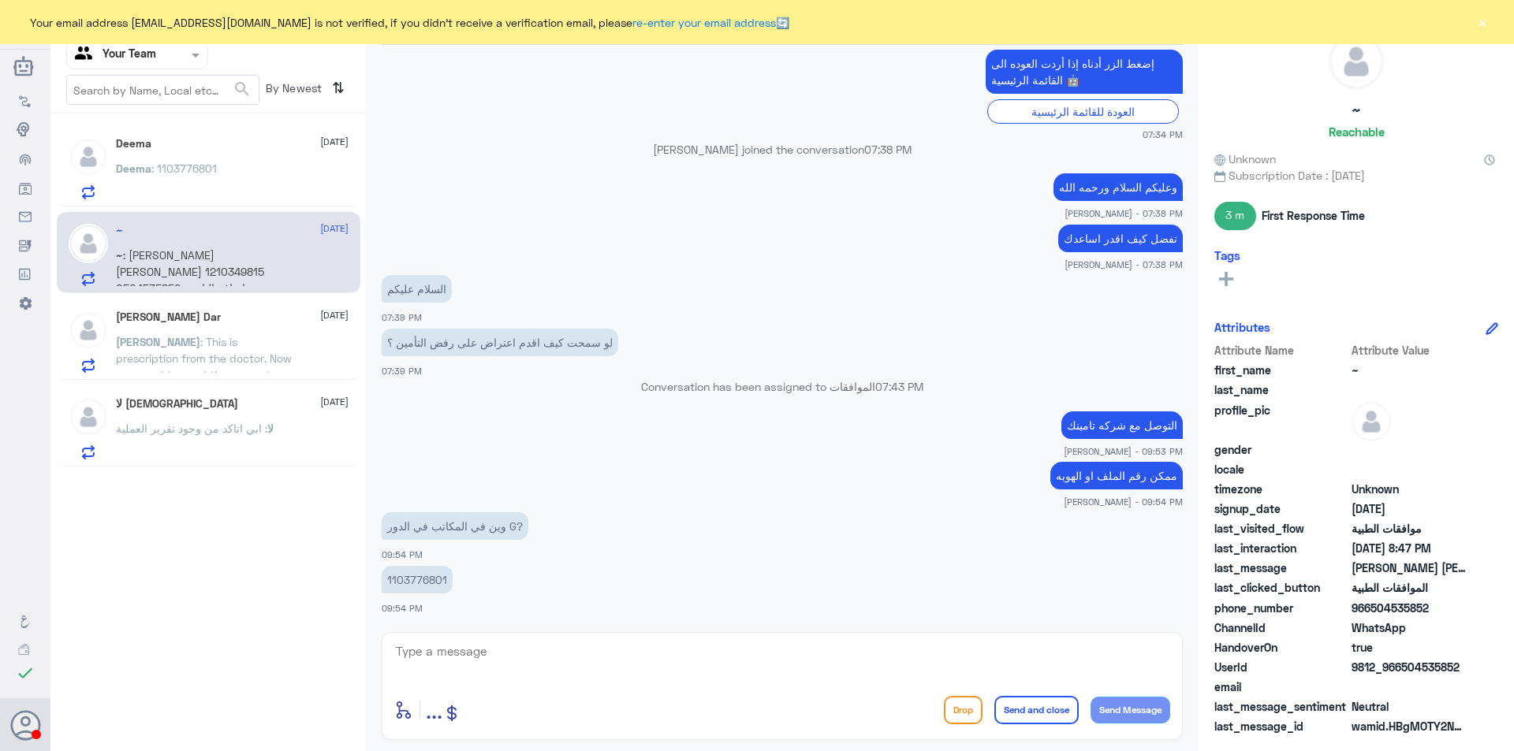
click at [222, 170] on div "Deema : 1103776801" at bounding box center [232, 181] width 233 height 35
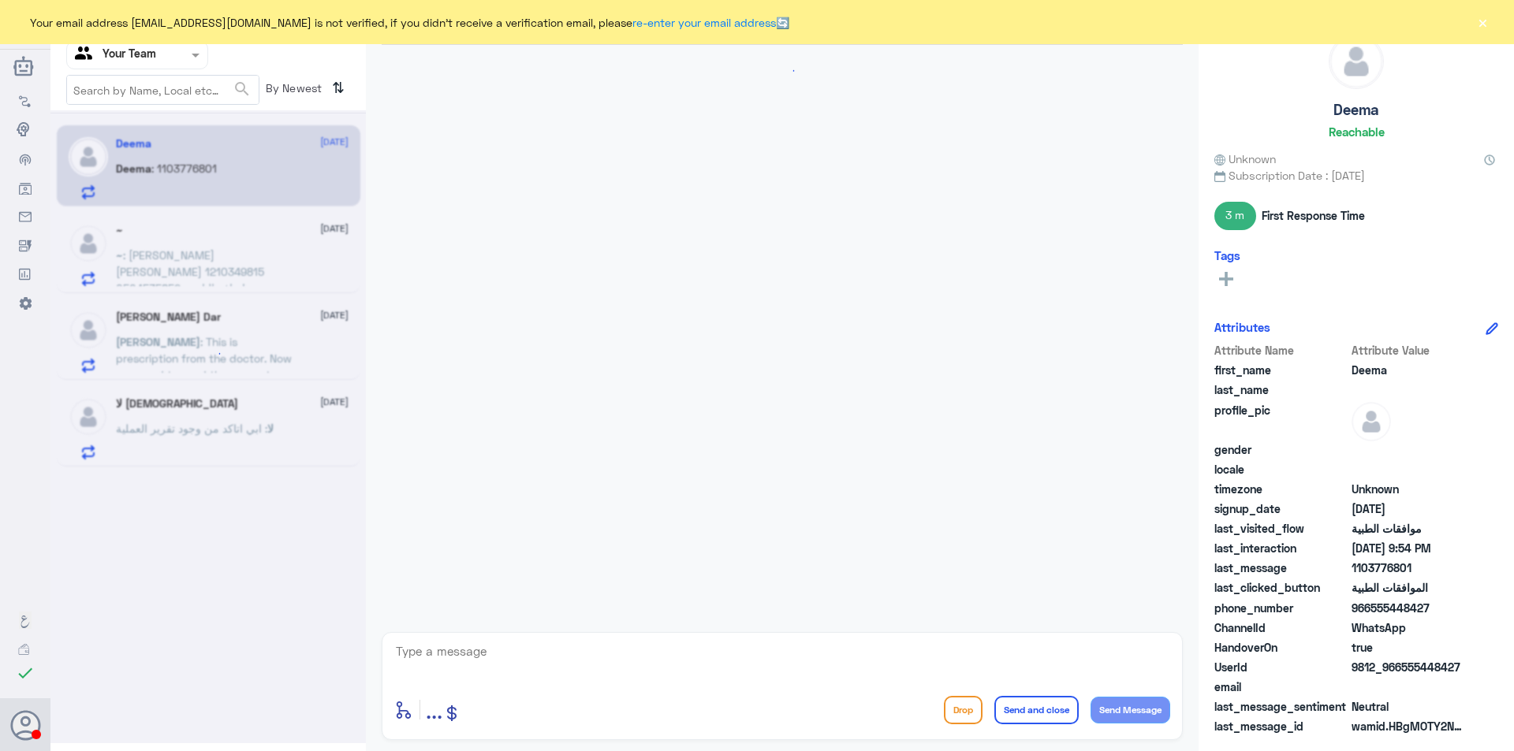
scroll to position [669, 0]
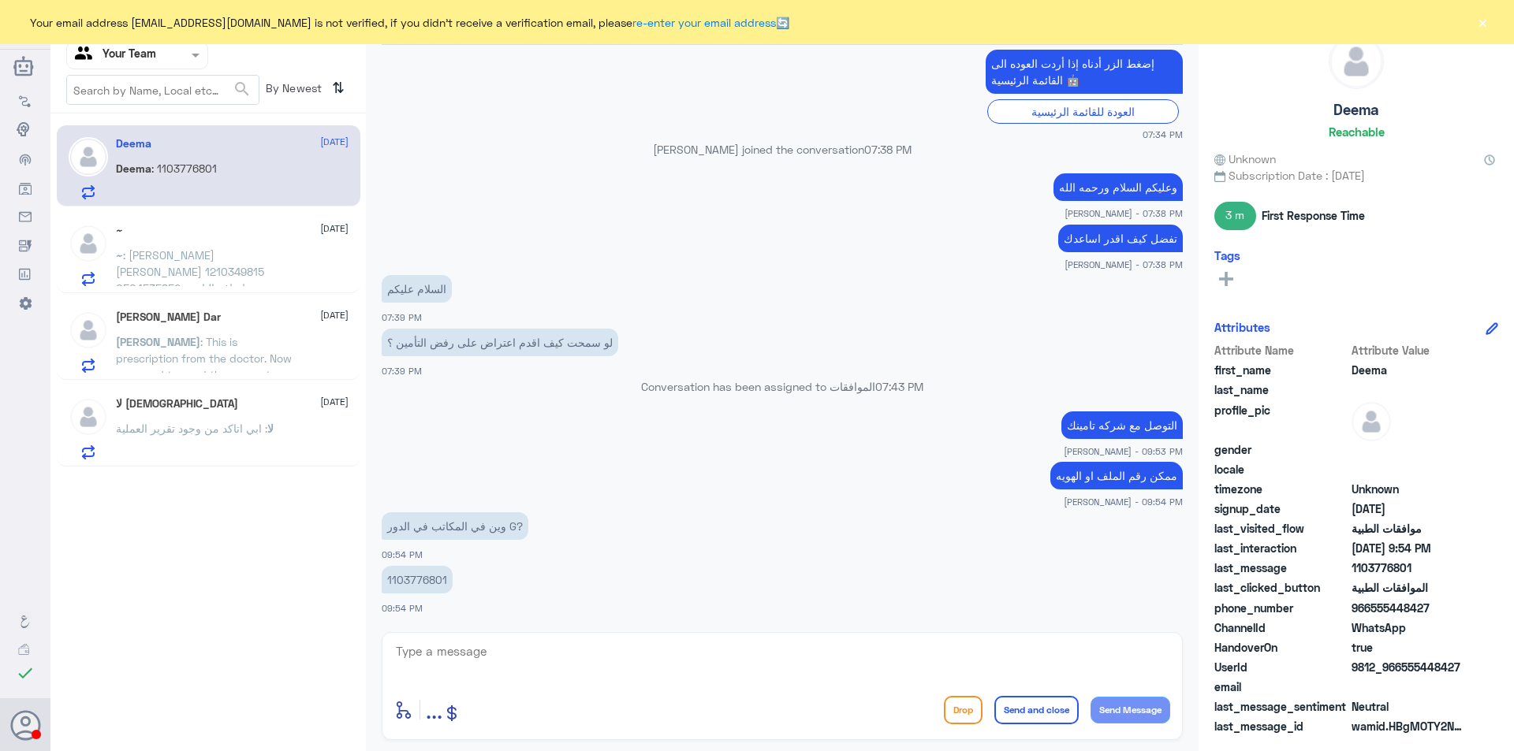
click at [194, 264] on p "~ : خالد فضل فلاح الشمري 1210349815 0504535852 اضافه التامين" at bounding box center [204, 266] width 177 height 39
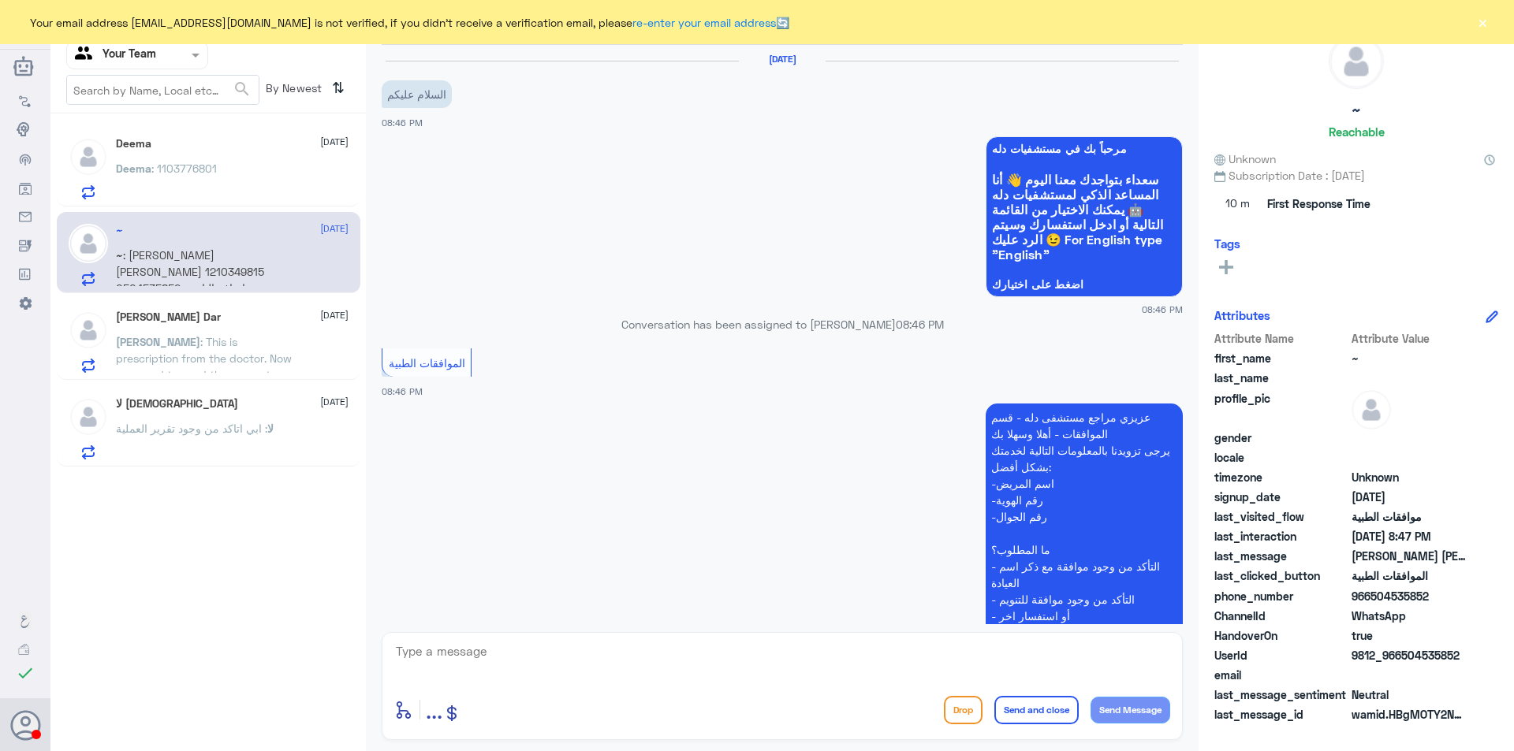
scroll to position [296, 0]
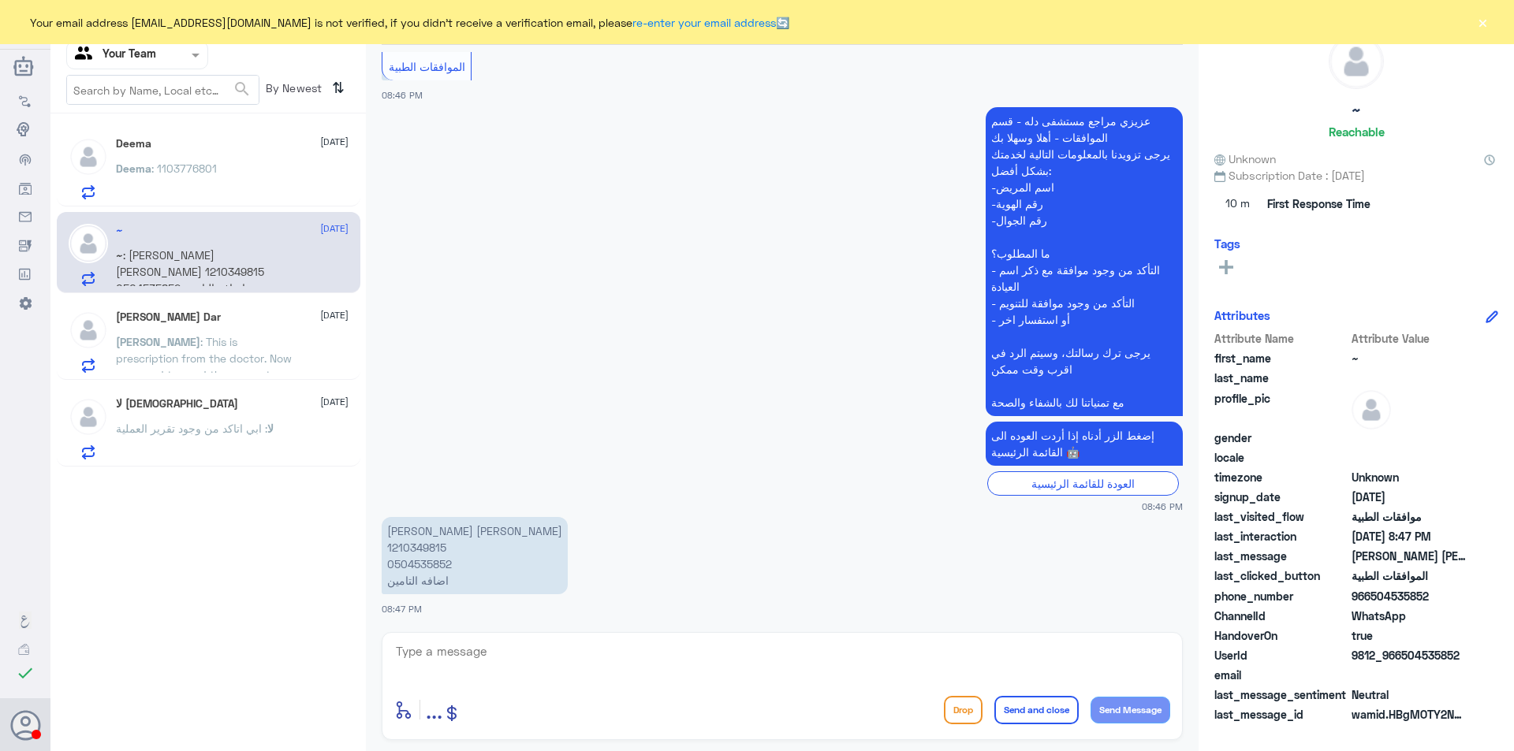
click at [235, 340] on span ": This is prescription from the doctor. Now you need to send the request" at bounding box center [204, 358] width 176 height 47
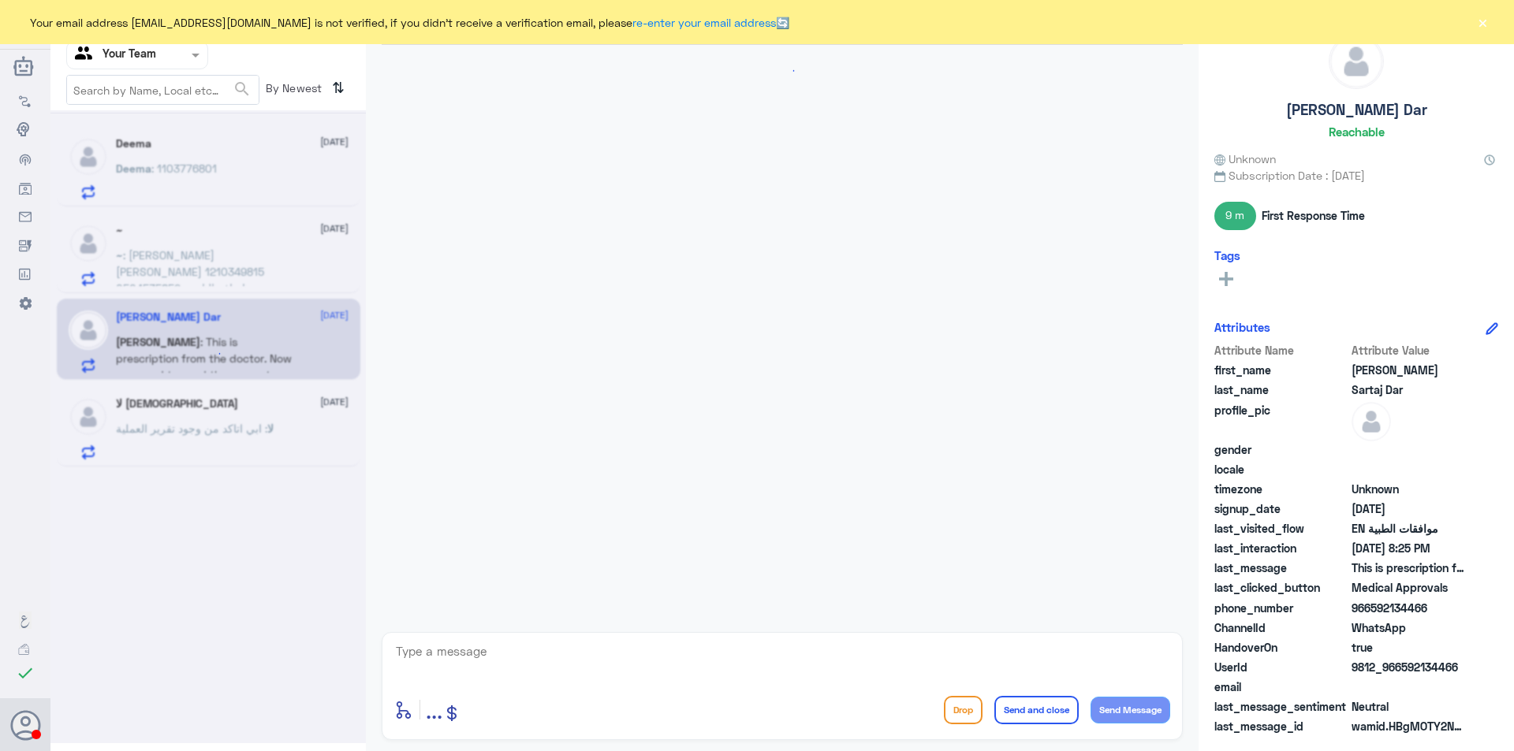
scroll to position [1506, 0]
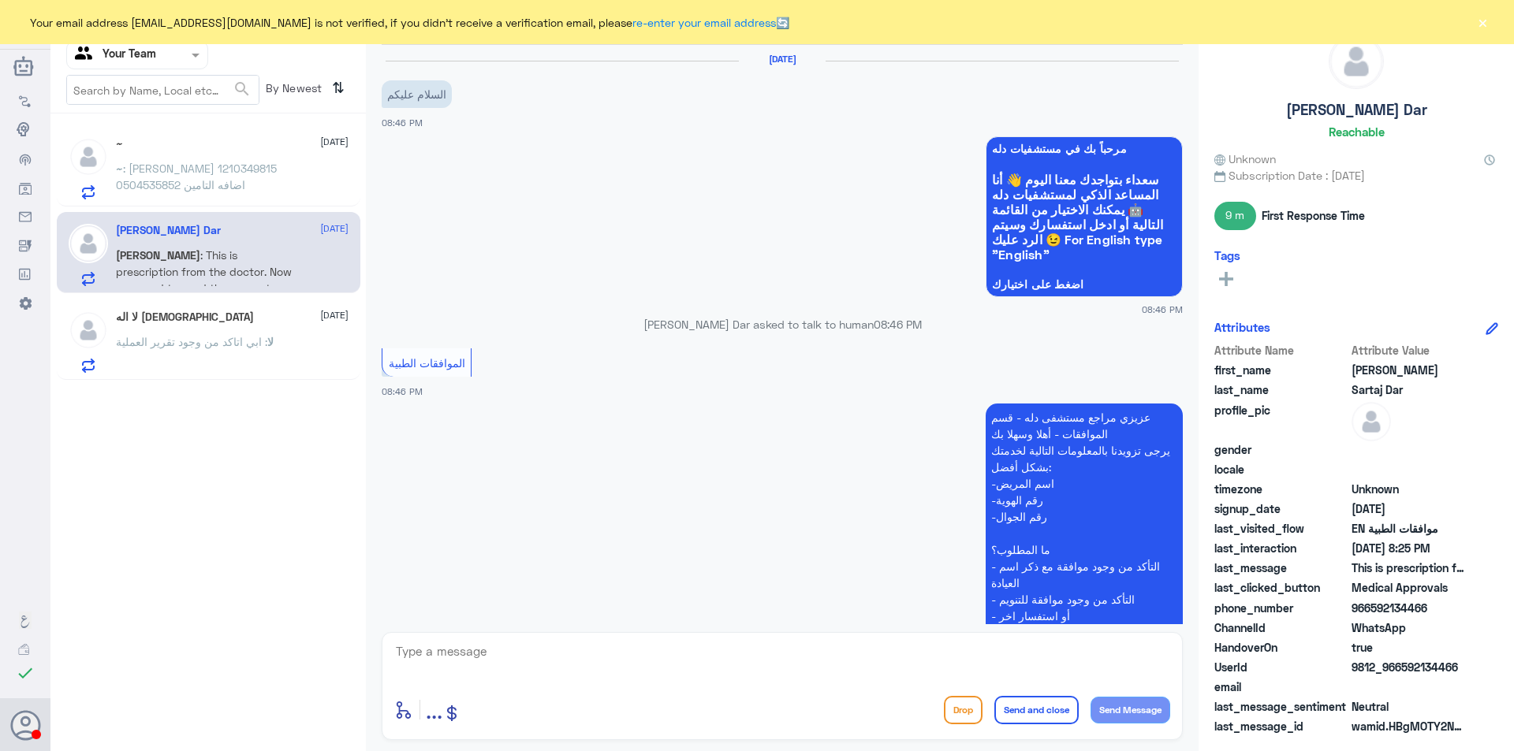
scroll to position [296, 0]
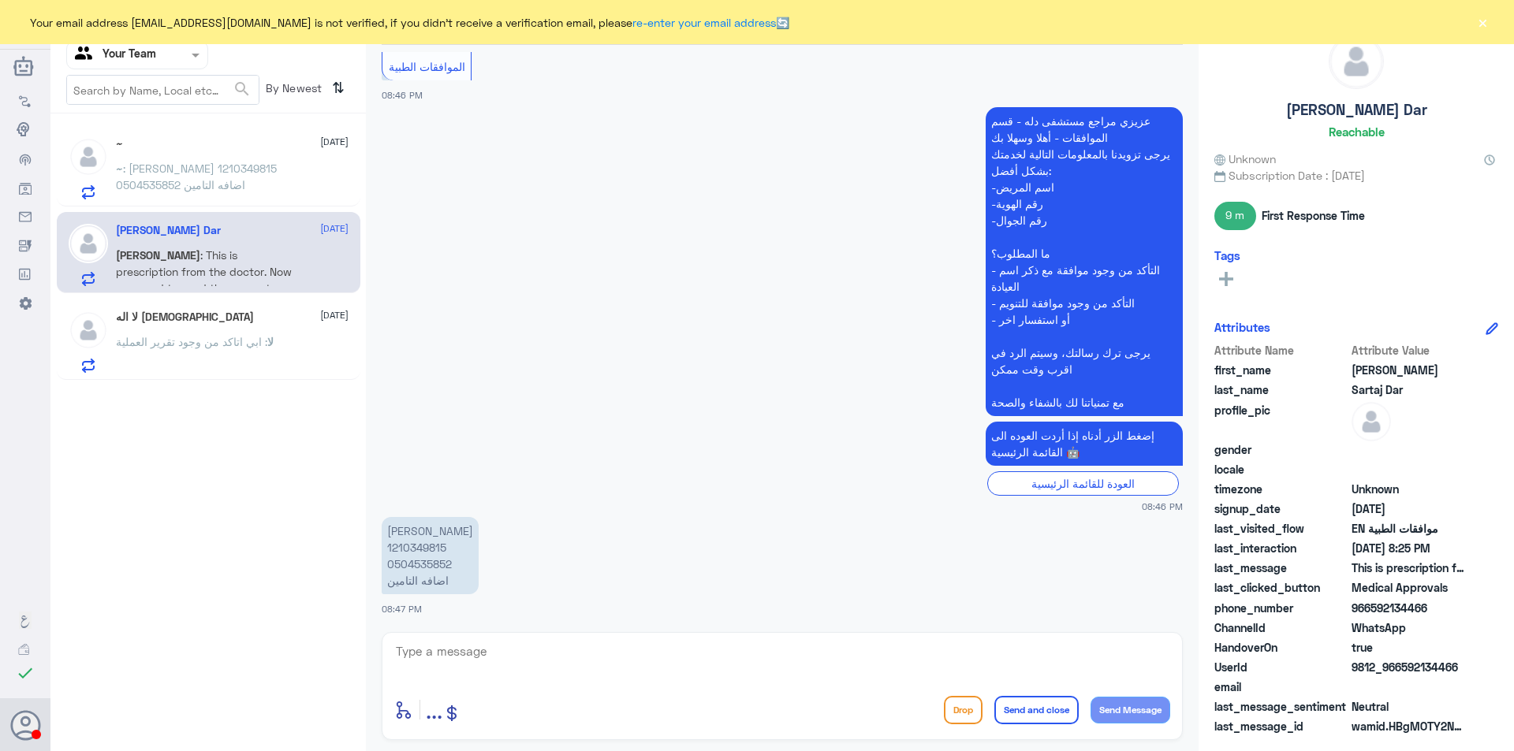
click at [192, 345] on span ": ابي اتاكد من وجود تقرير العملية" at bounding box center [191, 341] width 151 height 13
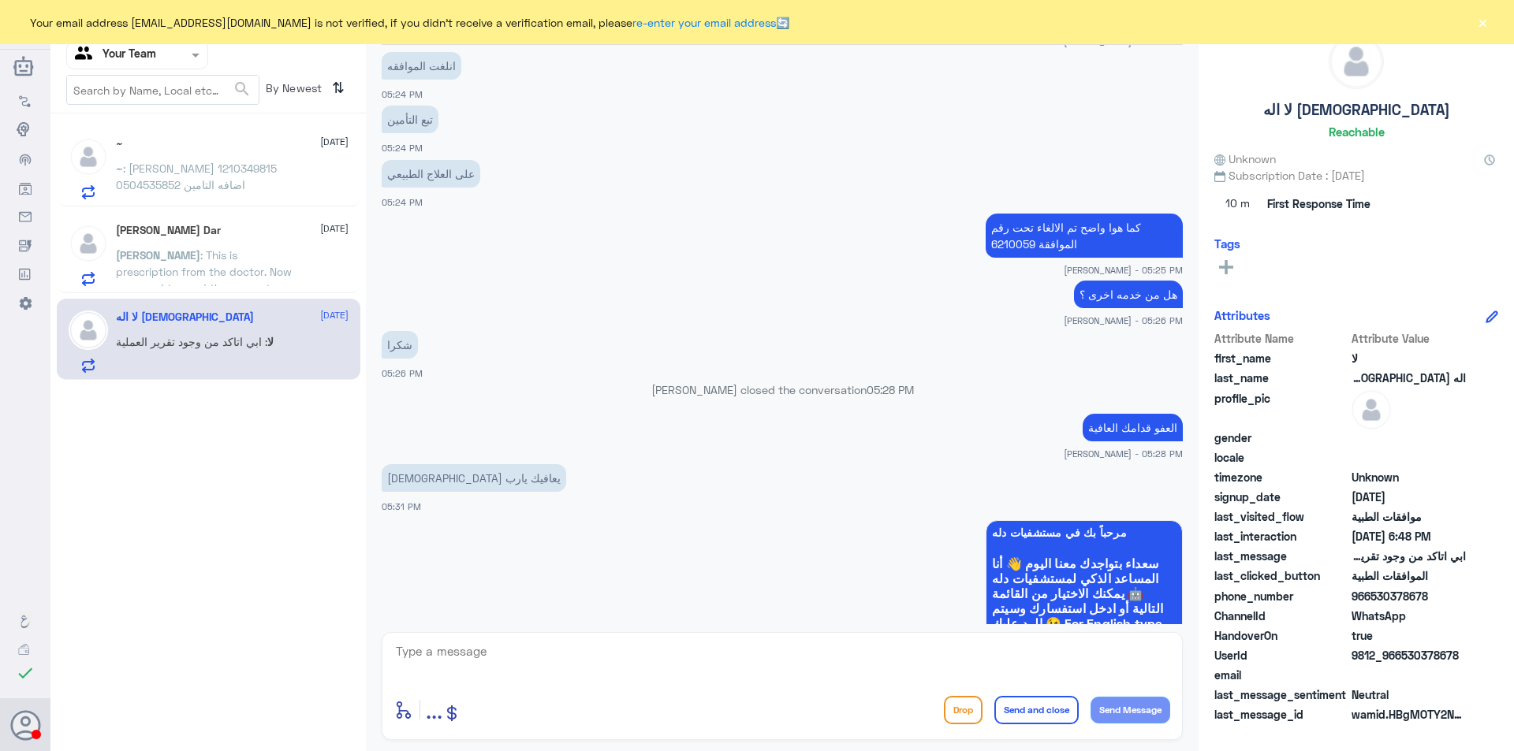
scroll to position [1489, 0]
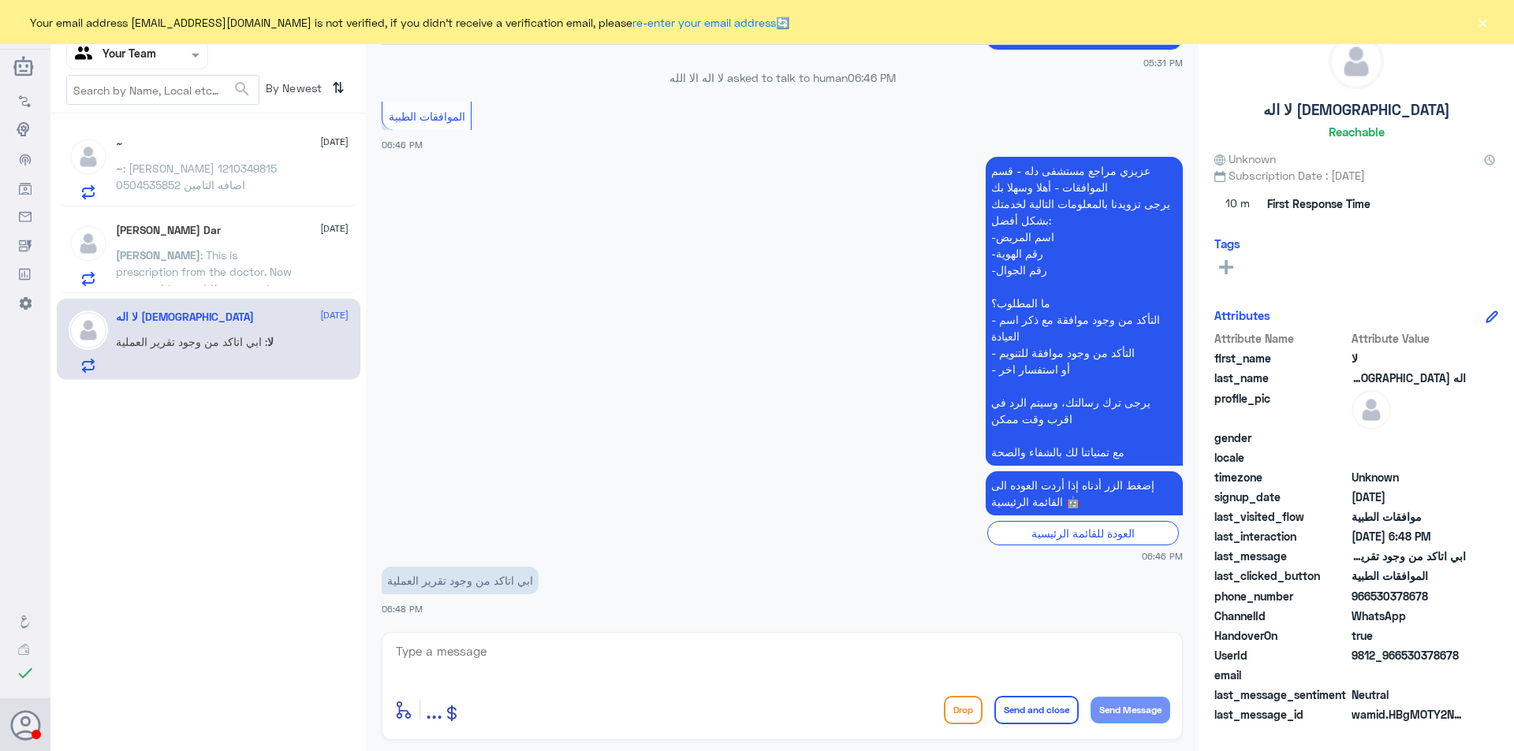
click at [162, 162] on span ": خالد فضل فلاح الشمري 1210349815 0504535852 اضافه التامين" at bounding box center [196, 177] width 161 height 30
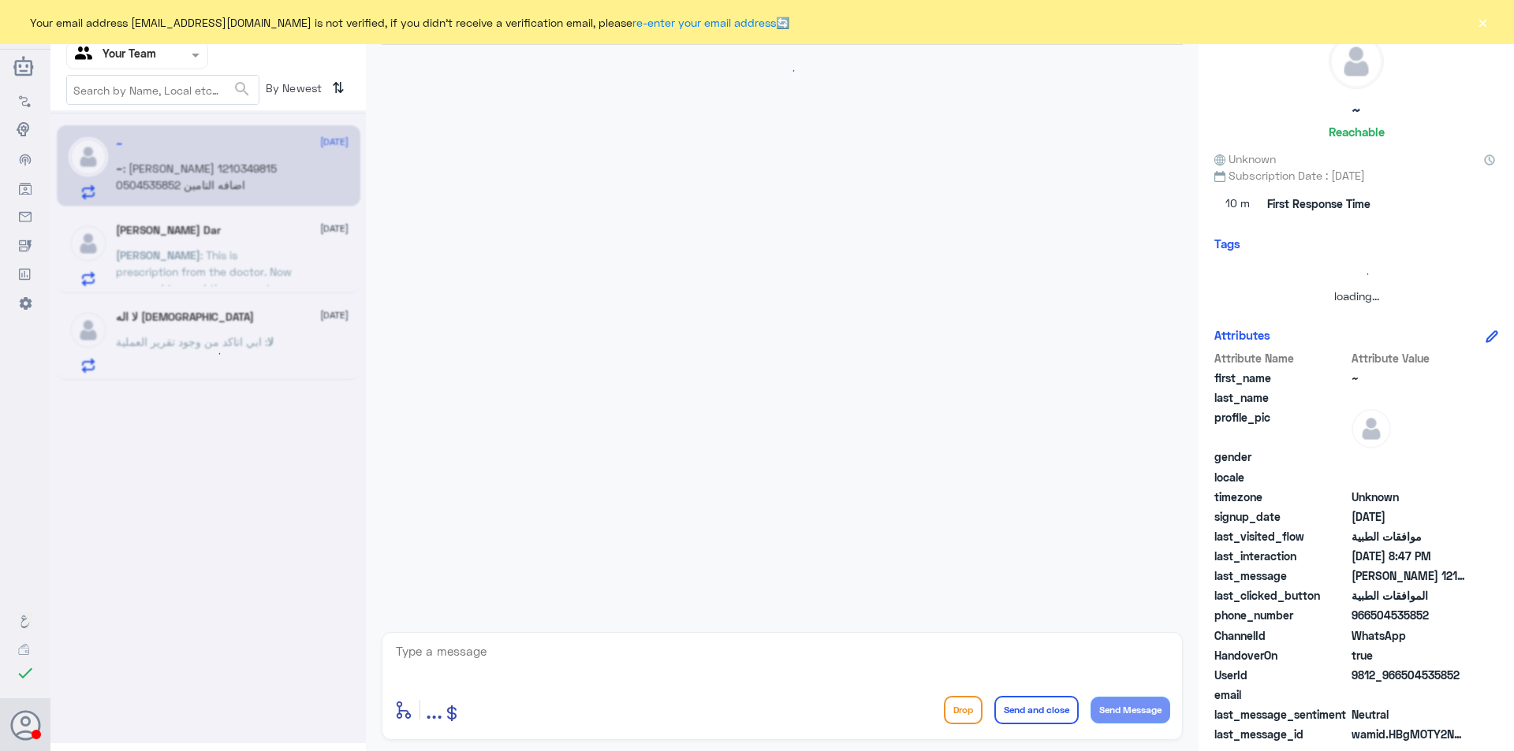
scroll to position [296, 0]
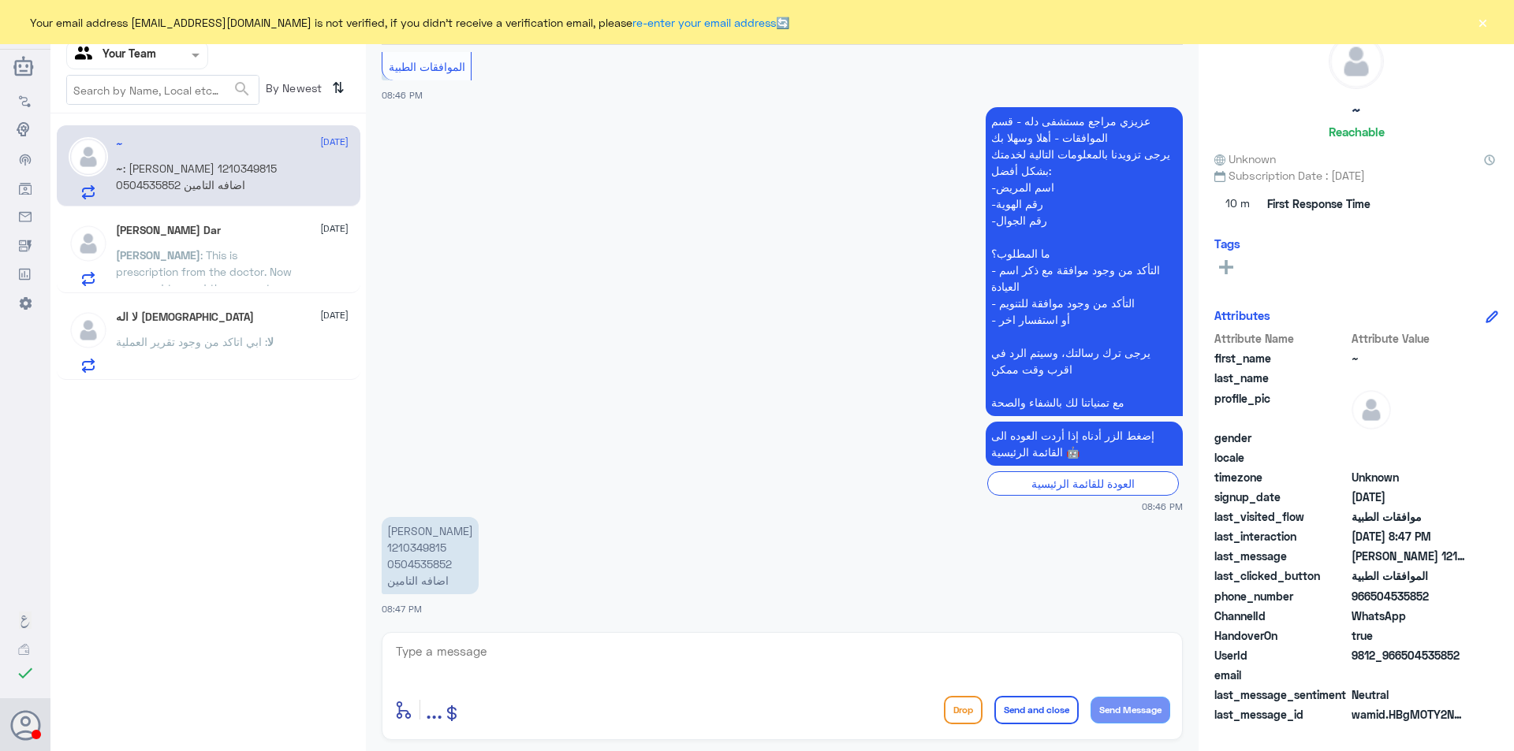
click at [125, 63] on input "text" at bounding box center [118, 55] width 87 height 18
click at [142, 158] on Inbox "Your Inbox" at bounding box center [129, 158] width 55 height 13
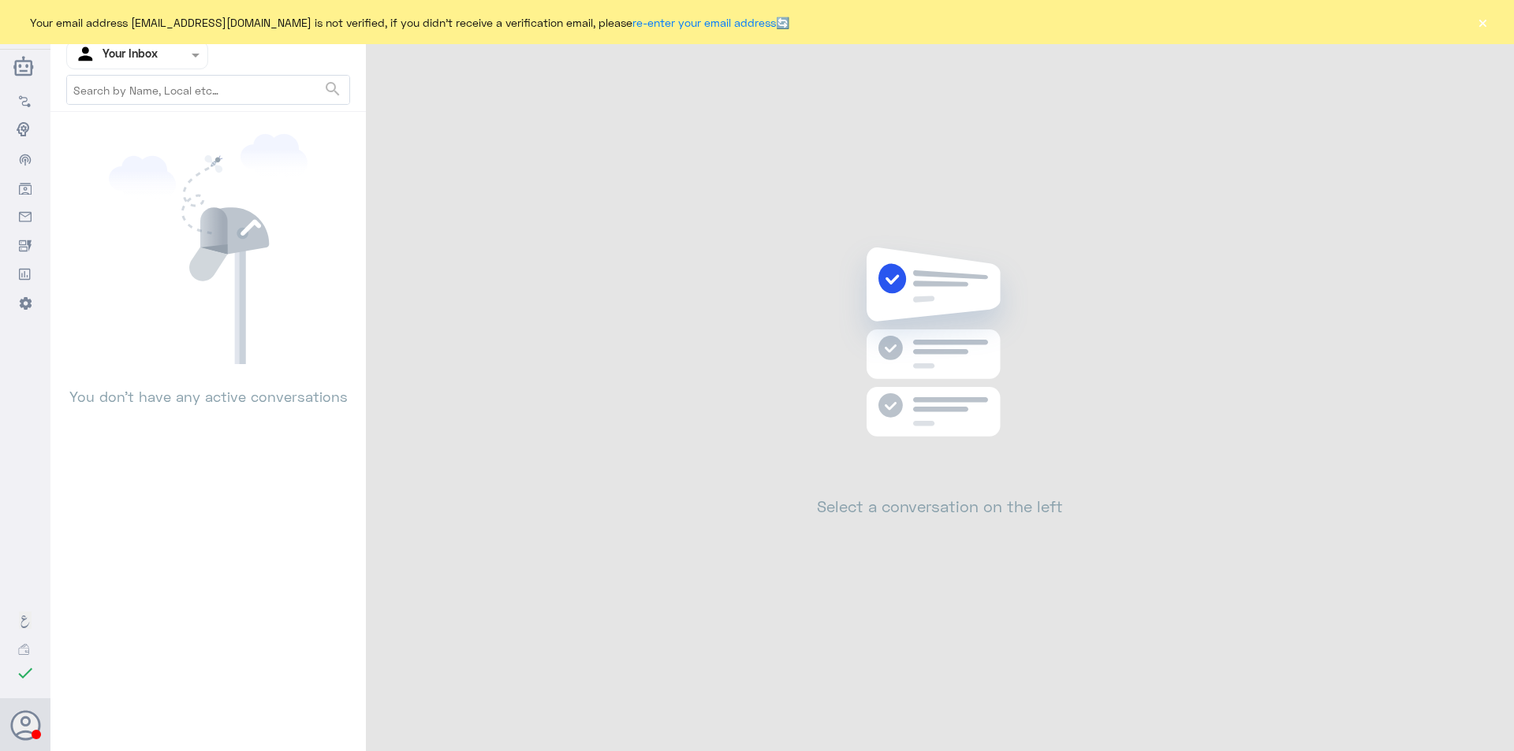
click at [1488, 27] on button "×" at bounding box center [1483, 22] width 16 height 16
